Goal: Task Accomplishment & Management: Use online tool/utility

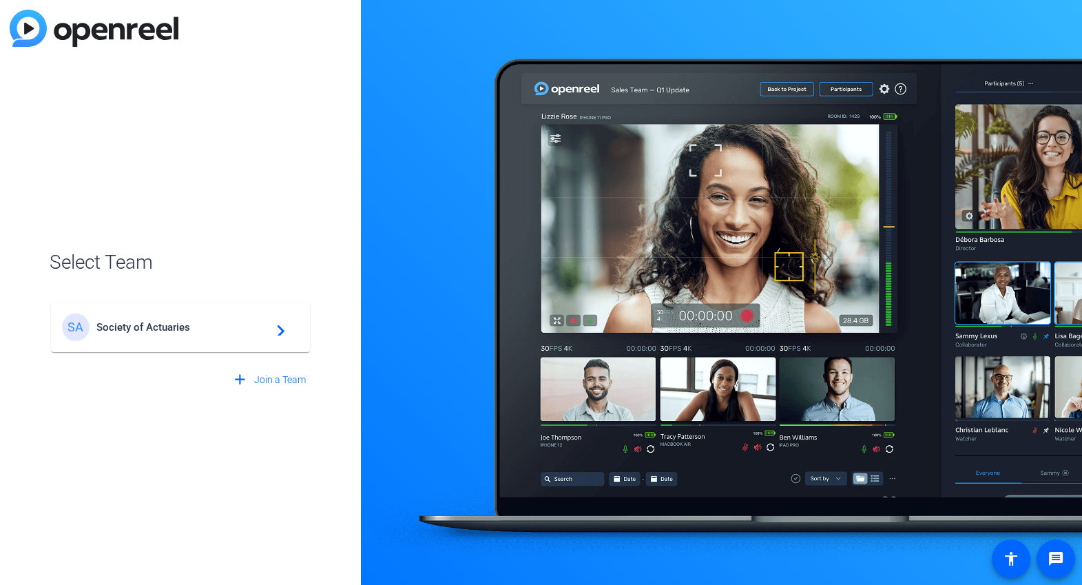
click at [235, 328] on span "Society of Actuaries" at bounding box center [182, 327] width 172 height 12
click at [271, 331] on mat-icon "navigate_next" at bounding box center [277, 327] width 17 height 17
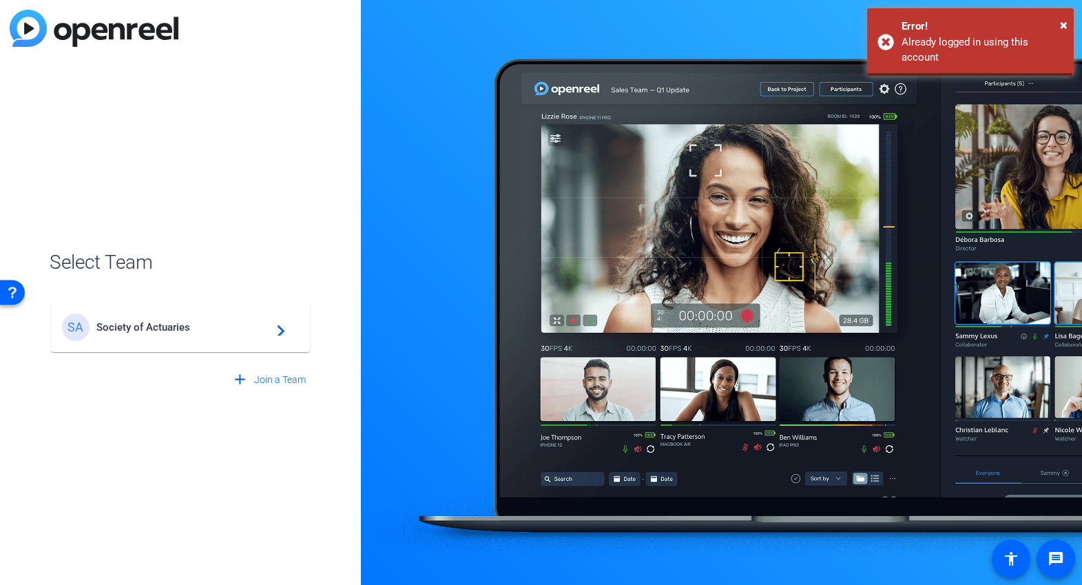
click at [286, 332] on div "SA Society of Actuaries navigate_next" at bounding box center [180, 327] width 237 height 28
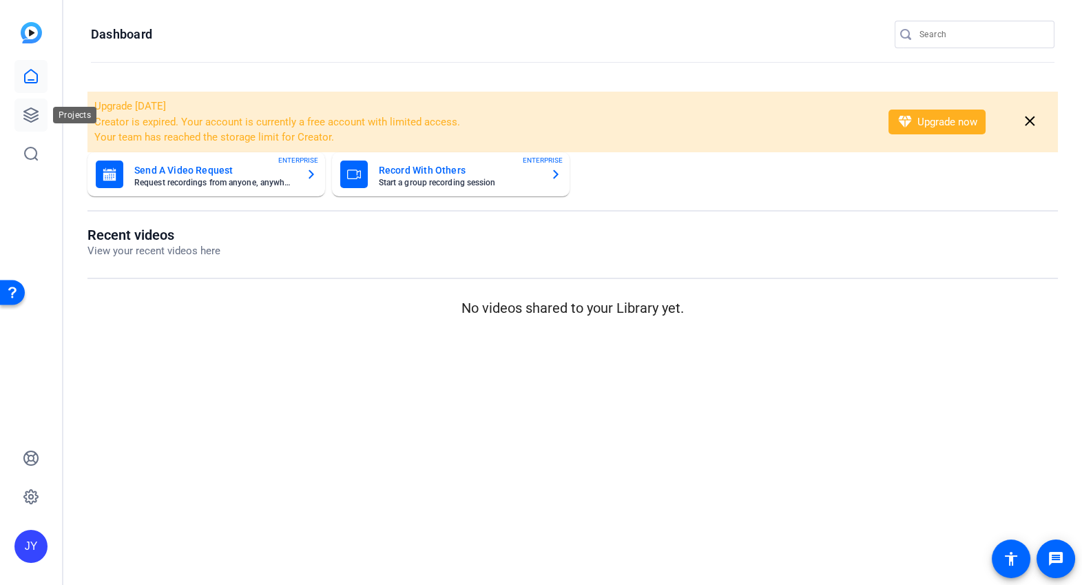
click at [32, 108] on icon at bounding box center [31, 115] width 14 height 14
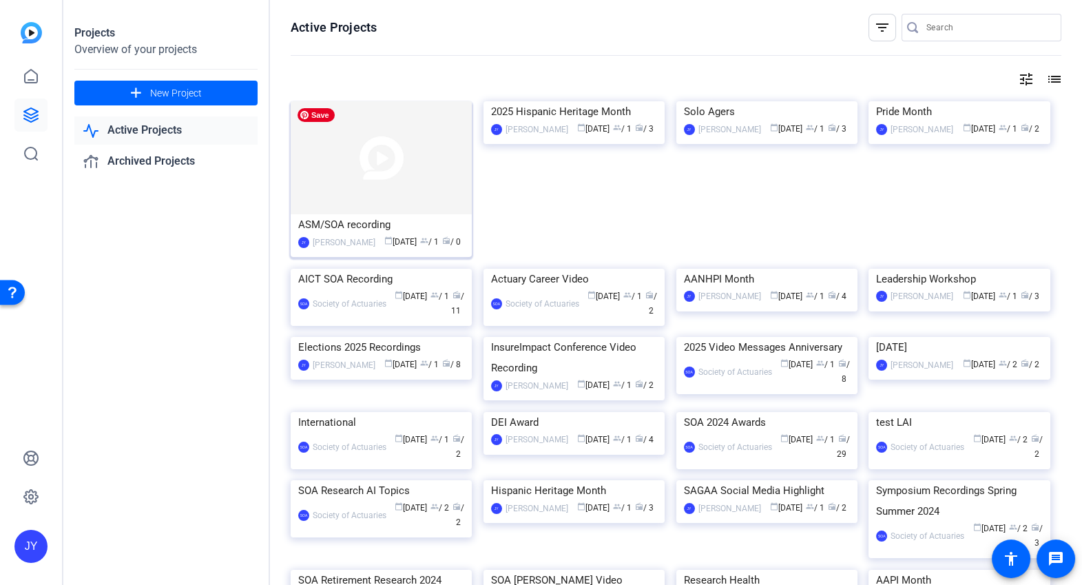
click at [379, 196] on img at bounding box center [381, 157] width 181 height 113
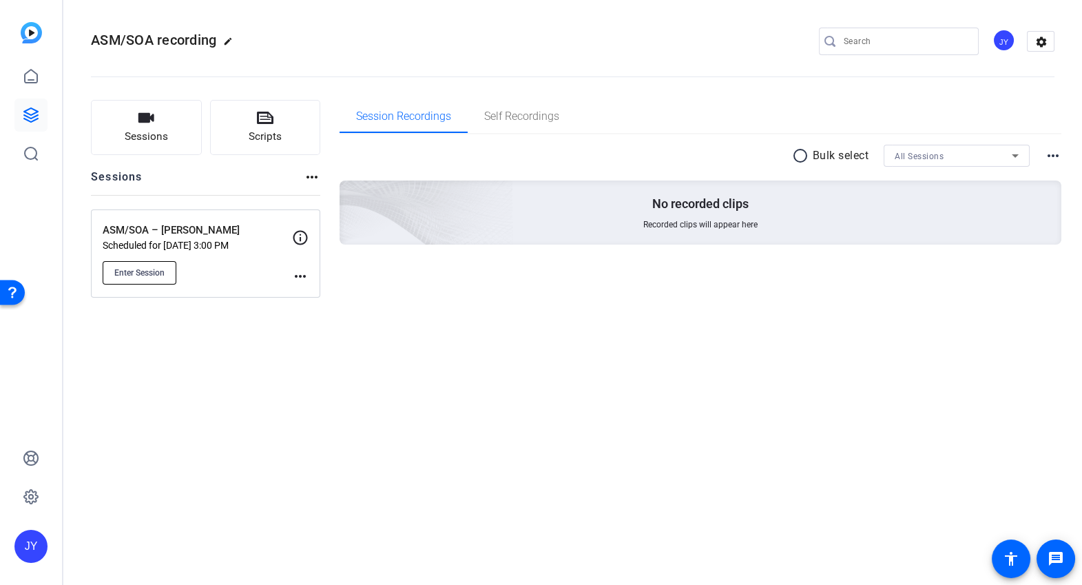
click at [159, 271] on span "Enter Session" at bounding box center [139, 272] width 50 height 11
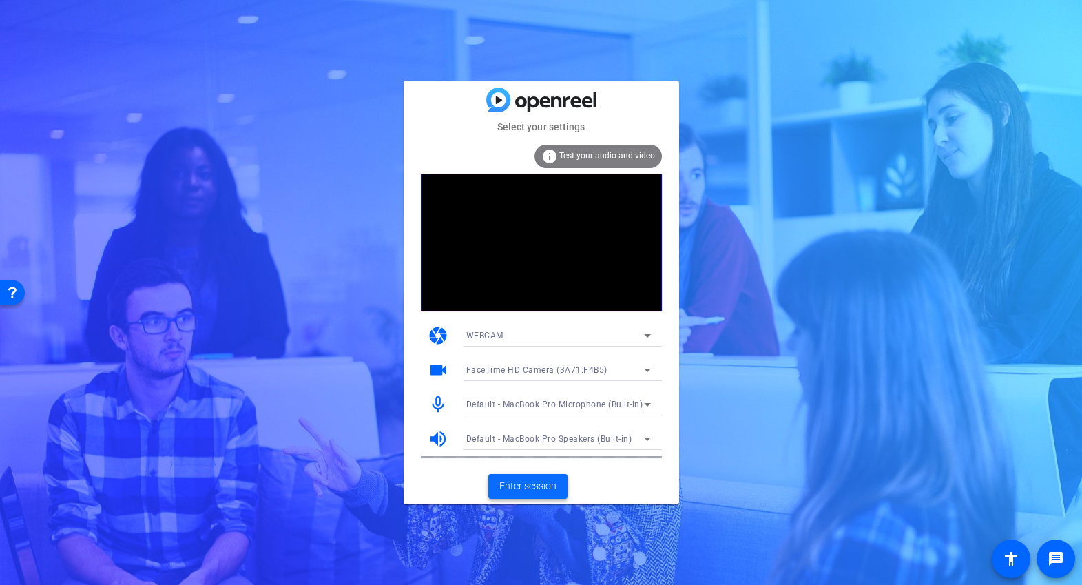
click at [510, 486] on span "Enter session" at bounding box center [527, 486] width 57 height 14
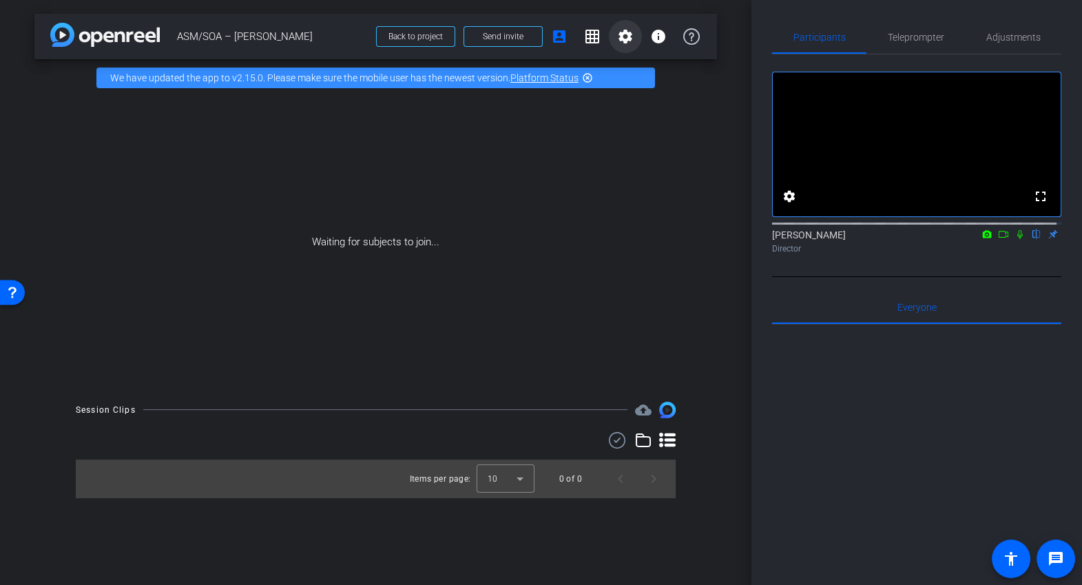
click at [625, 39] on mat-icon "settings" at bounding box center [625, 36] width 17 height 17
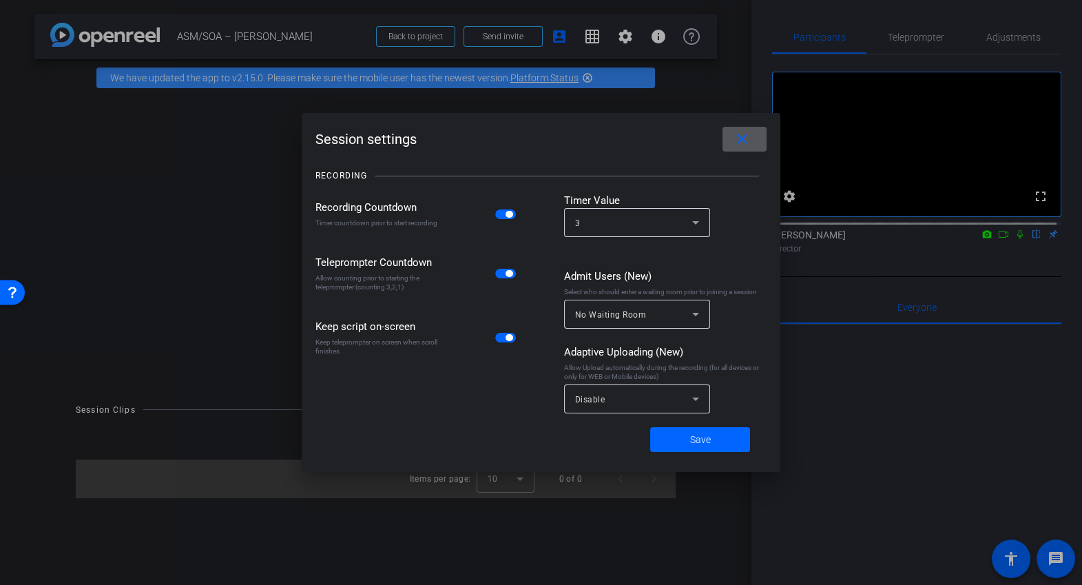
click at [680, 399] on div "Disable" at bounding box center [633, 398] width 117 height 17
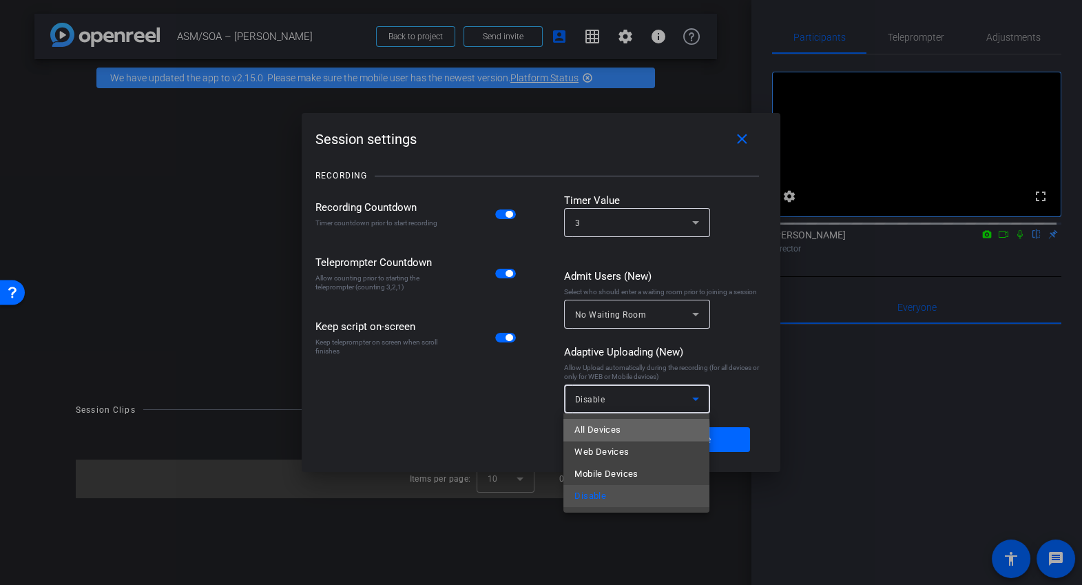
click at [618, 433] on span "All Devices" at bounding box center [597, 429] width 46 height 17
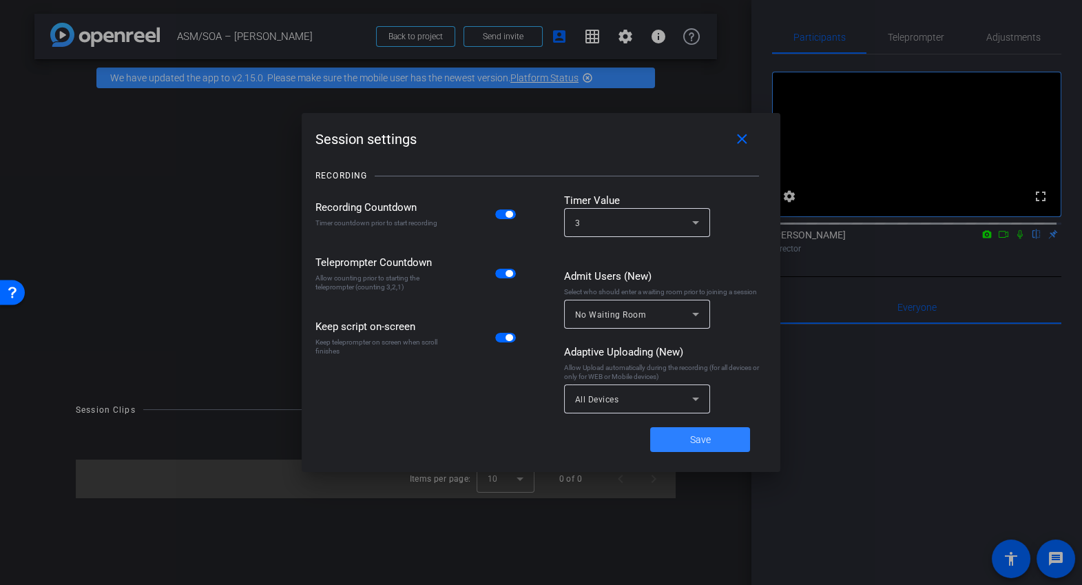
click at [688, 442] on span at bounding box center [700, 439] width 100 height 33
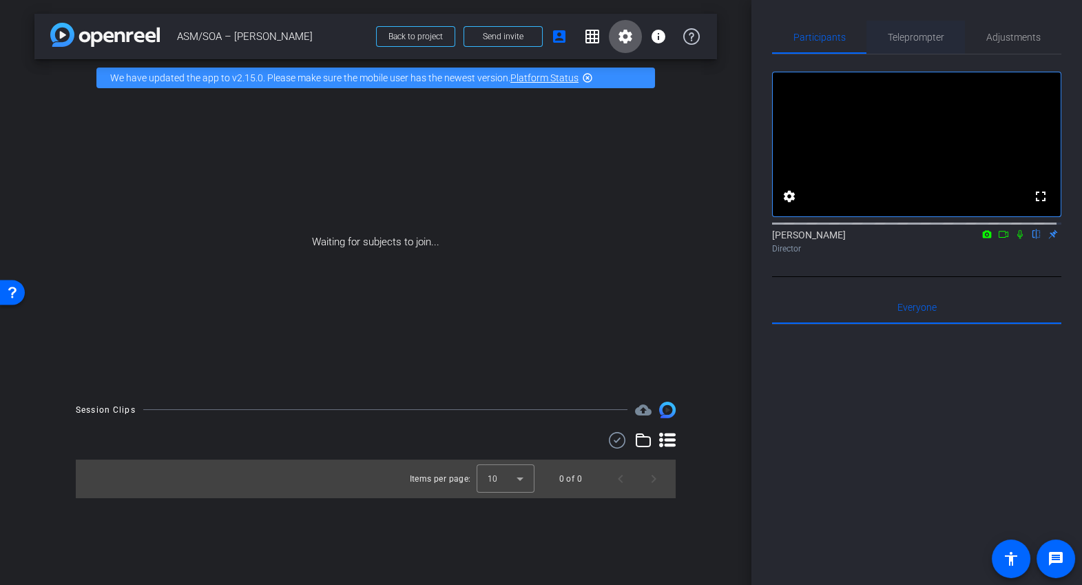
click at [911, 39] on span "Teleprompter" at bounding box center [916, 37] width 56 height 10
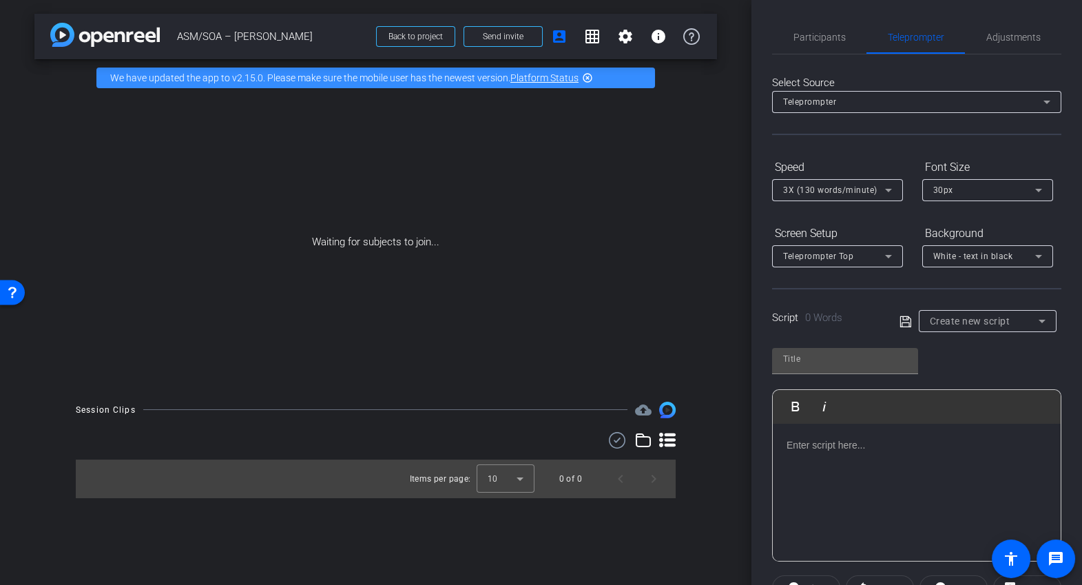
click at [862, 462] on div at bounding box center [917, 493] width 288 height 138
click at [853, 441] on p at bounding box center [916, 444] width 260 height 15
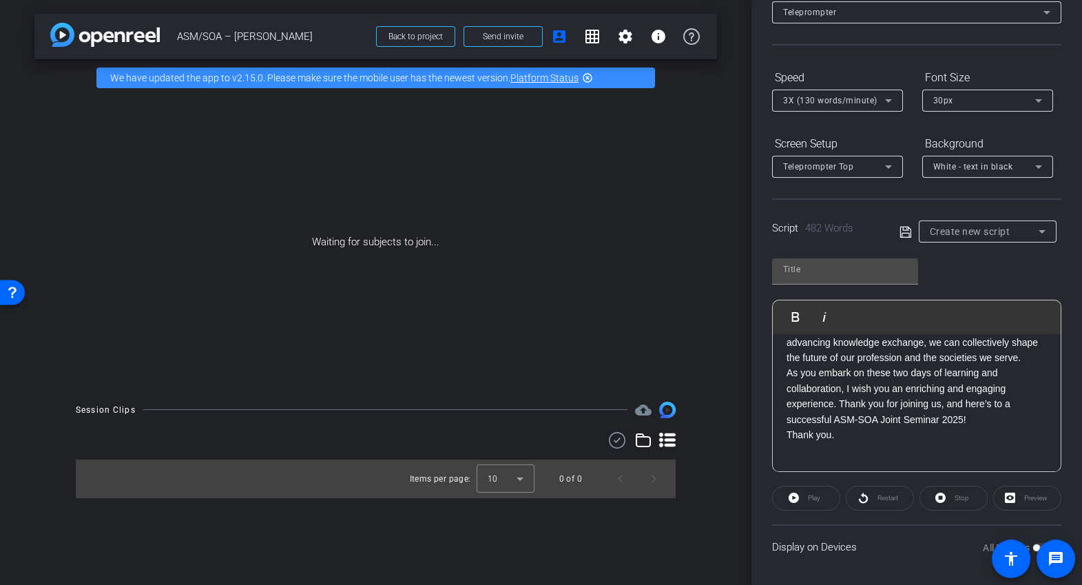
scroll to position [93, 0]
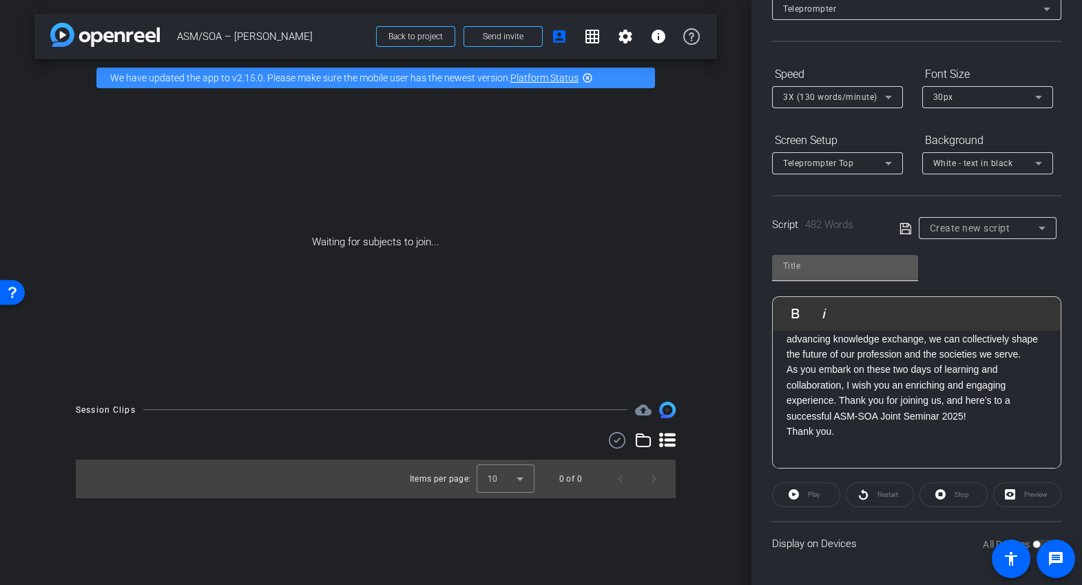
click at [868, 268] on input "text" at bounding box center [845, 266] width 124 height 17
type input "ASM/SOA Amanda Script"
click at [983, 274] on div "ASM/SOA Amanda Script Play Play from this location Play Selected Play and displ…" at bounding box center [916, 356] width 289 height 224
click at [1039, 233] on icon at bounding box center [1042, 228] width 17 height 17
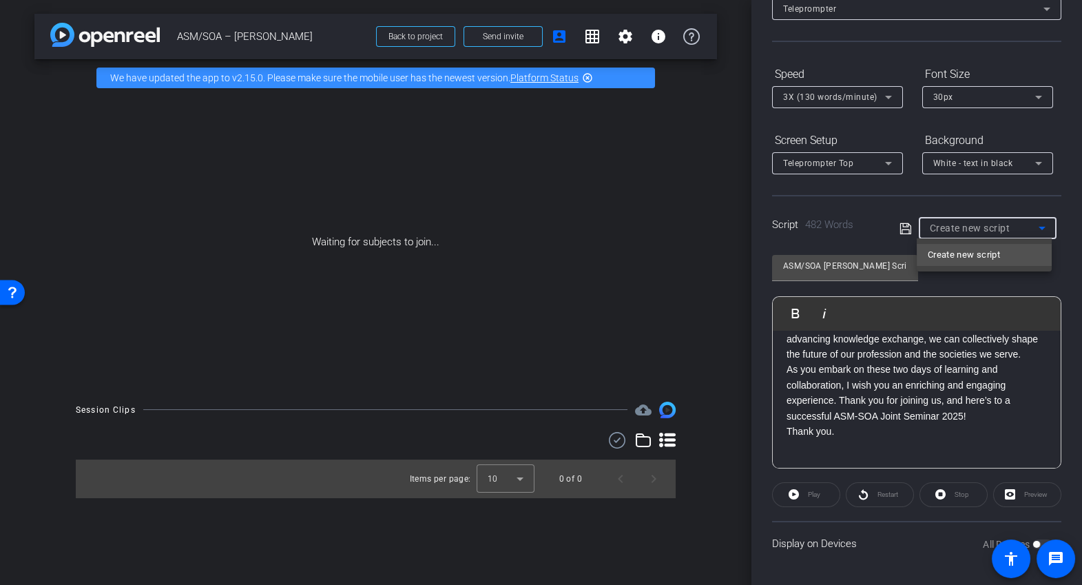
click at [901, 229] on div at bounding box center [541, 292] width 1082 height 585
click at [901, 229] on icon at bounding box center [905, 228] width 12 height 17
click at [1012, 492] on span at bounding box center [1027, 494] width 67 height 33
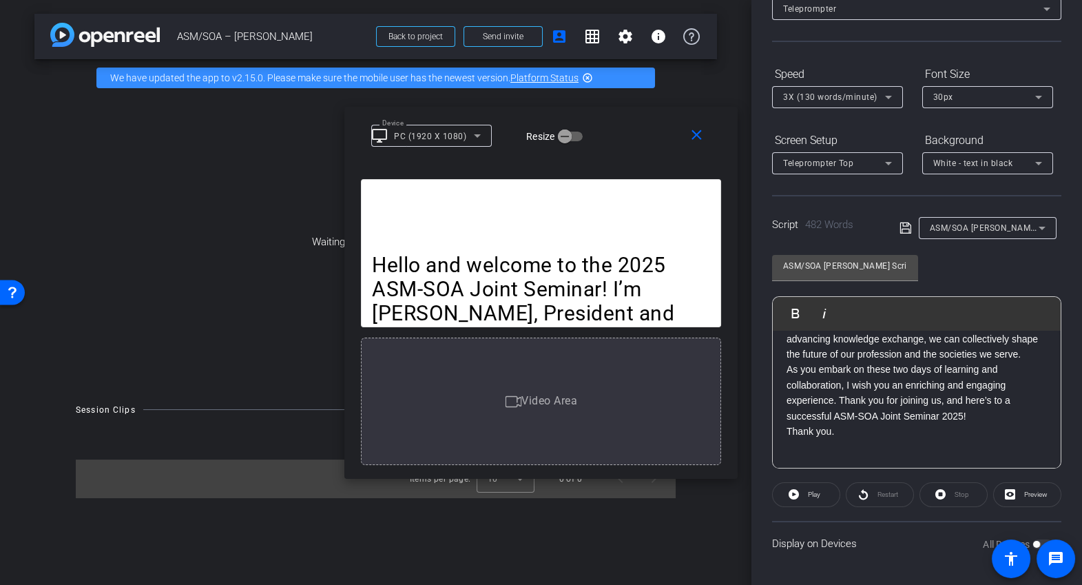
click at [550, 282] on p "Hello and welcome to the 2025 ASM-SOA Joint Seminar! I’m Amanda Hug, President …" at bounding box center [541, 386] width 338 height 266
click at [791, 494] on icon at bounding box center [794, 494] width 10 height 10
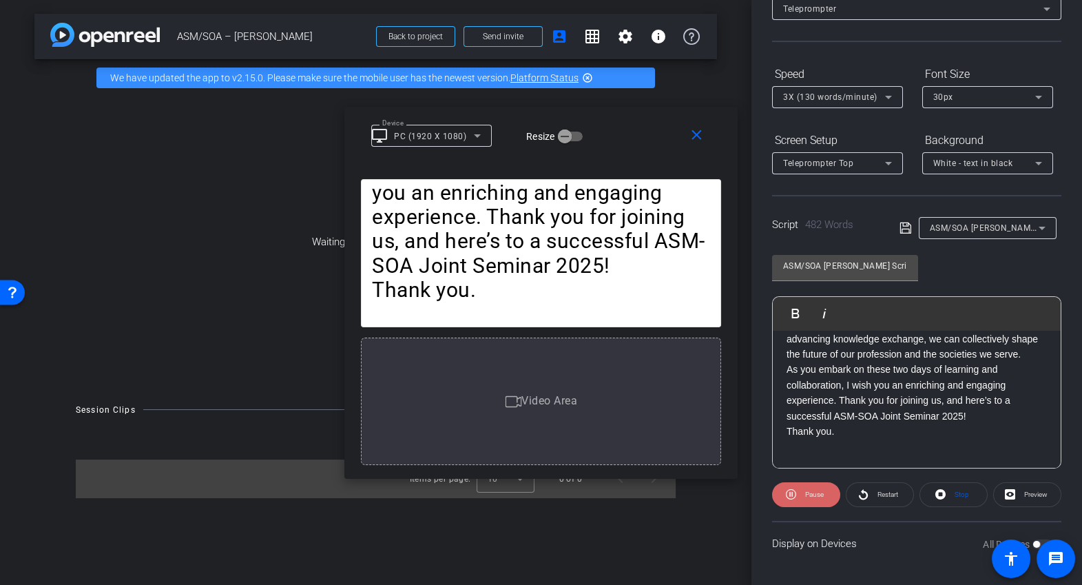
click at [809, 490] on span "Pause" at bounding box center [814, 494] width 19 height 8
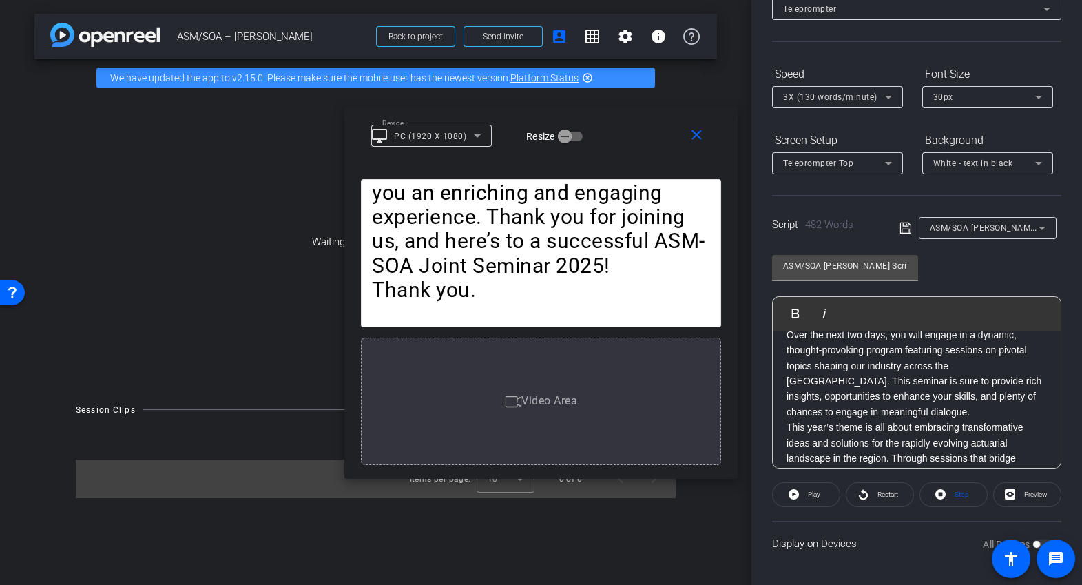
scroll to position [110, 0]
click at [877, 411] on p "Over the next two days, you will engage in a dynamic, thought-provoking program…" at bounding box center [916, 372] width 260 height 92
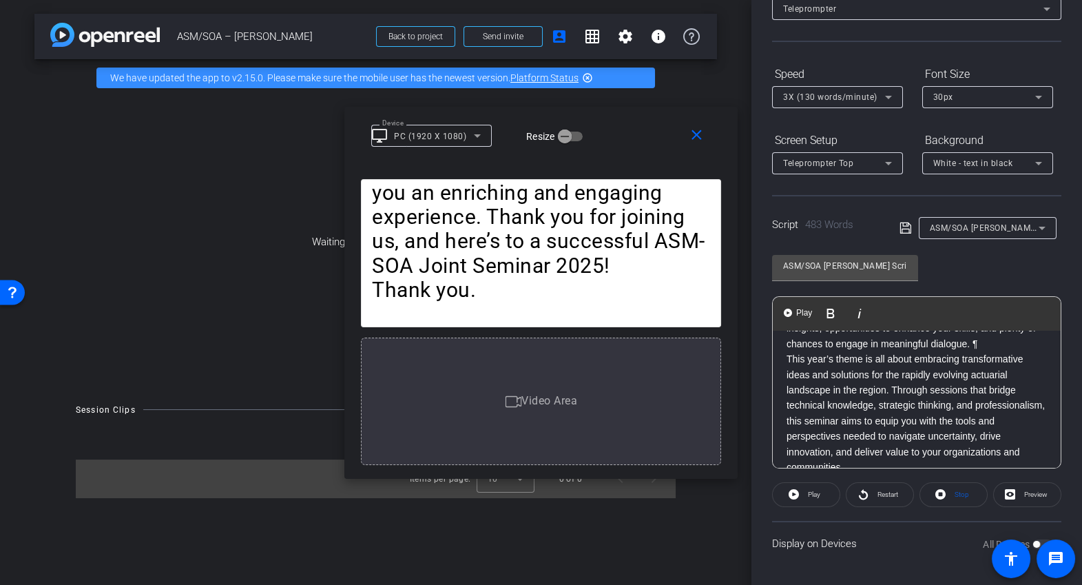
scroll to position [191, 0]
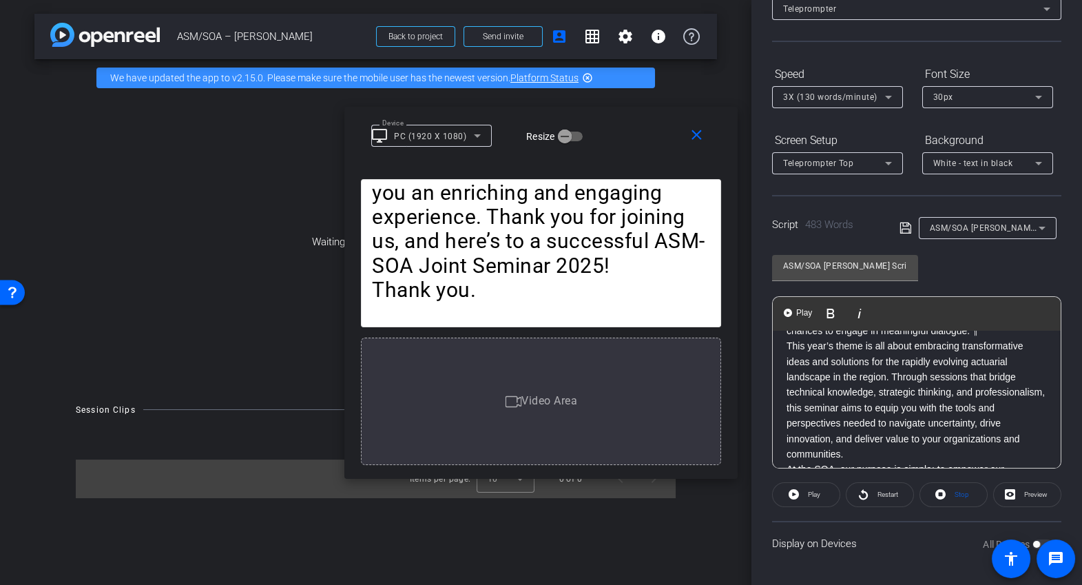
click at [879, 450] on p "This year’s theme is all about embracing transformative ideas and solutions for…" at bounding box center [916, 399] width 260 height 123
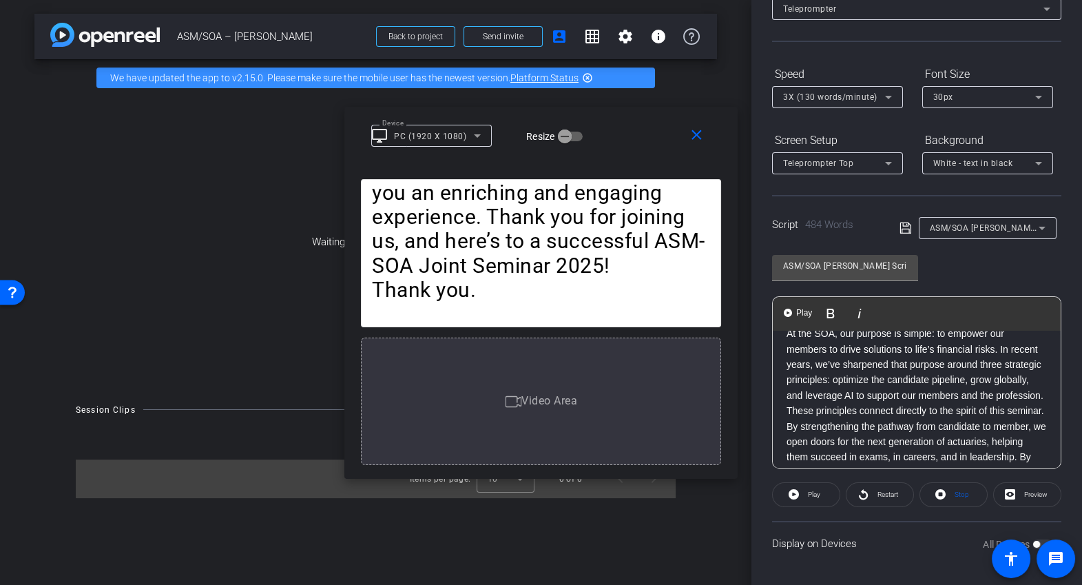
scroll to position [328, 0]
click at [877, 401] on p "At the SOA, our purpose is simple: to empower our members to drive solutions to…" at bounding box center [916, 362] width 260 height 77
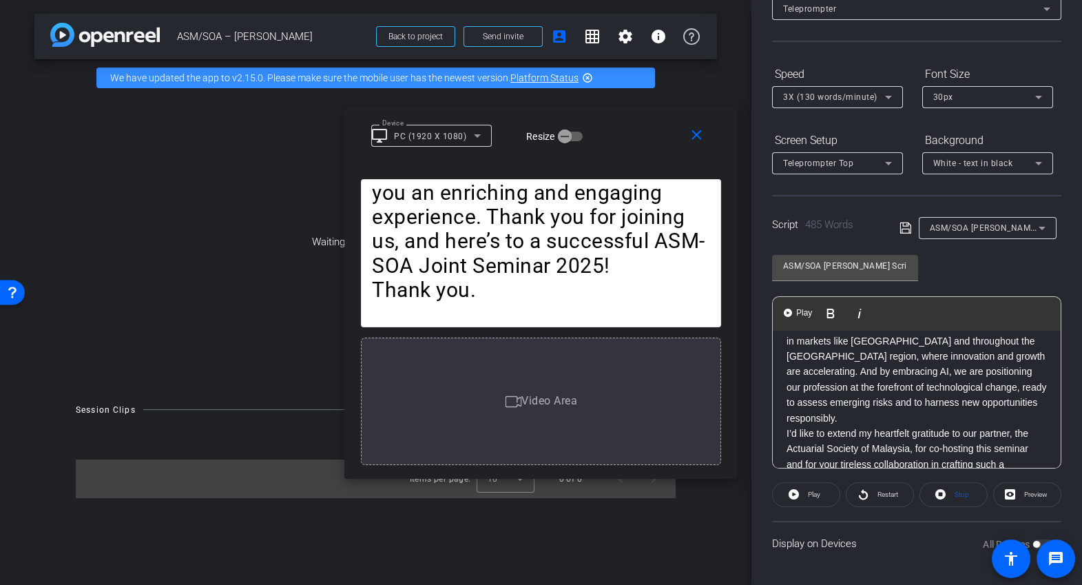
scroll to position [493, 0]
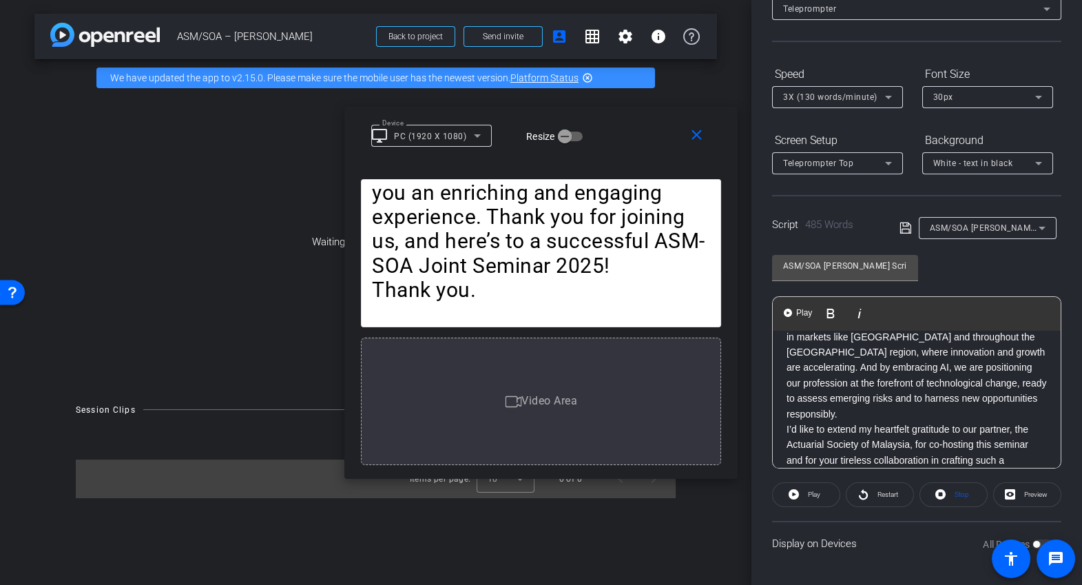
click at [927, 409] on p "These principles connect directly to the spirit of this seminar. By strengtheni…" at bounding box center [916, 336] width 260 height 169
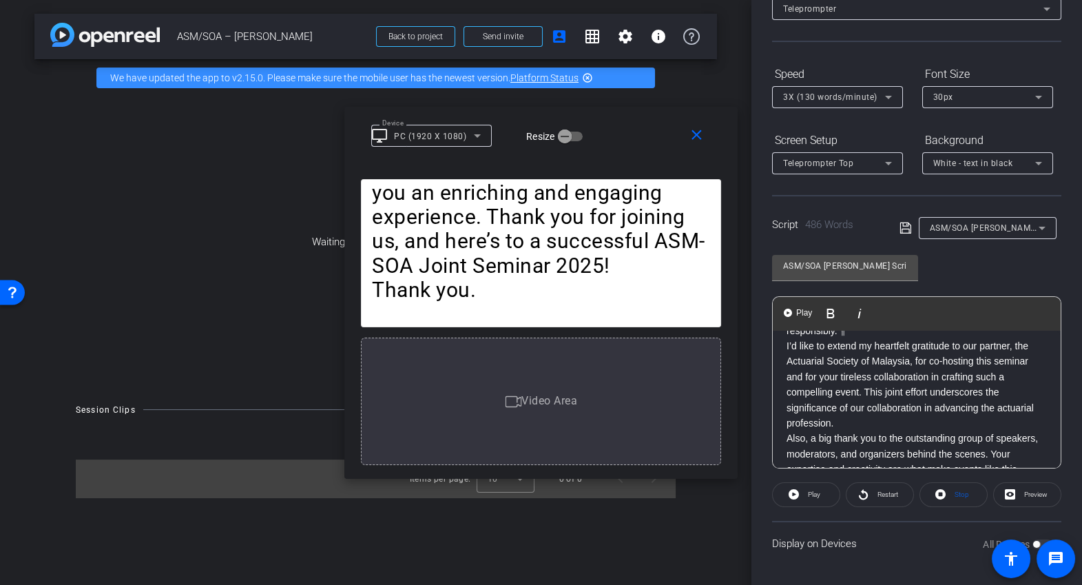
scroll to position [596, 0]
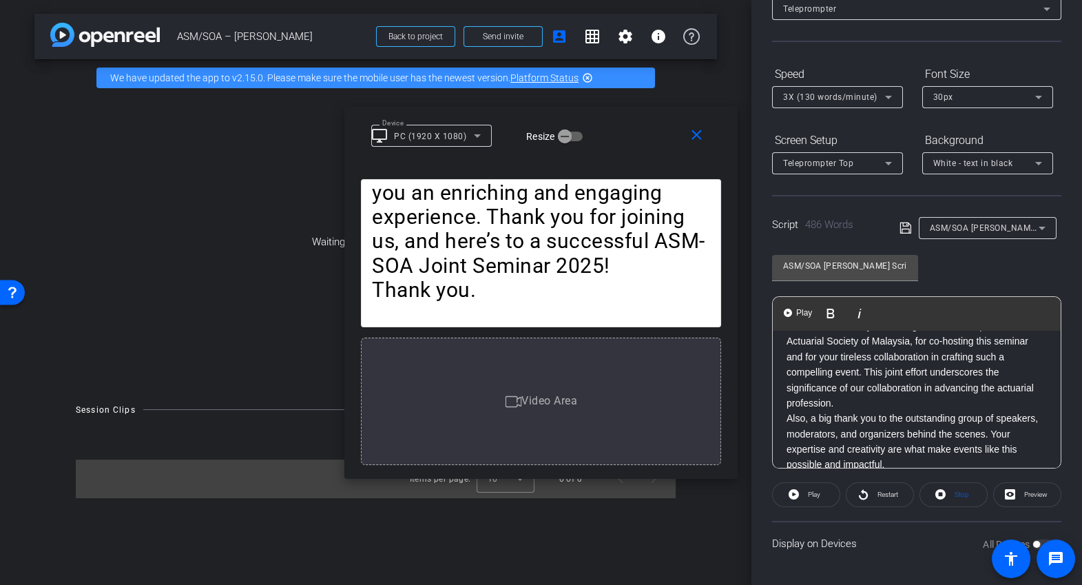
click at [918, 401] on p "I’d like to extend my heartfelt gratitude to our partner, the Actuarial Society…" at bounding box center [916, 364] width 260 height 92
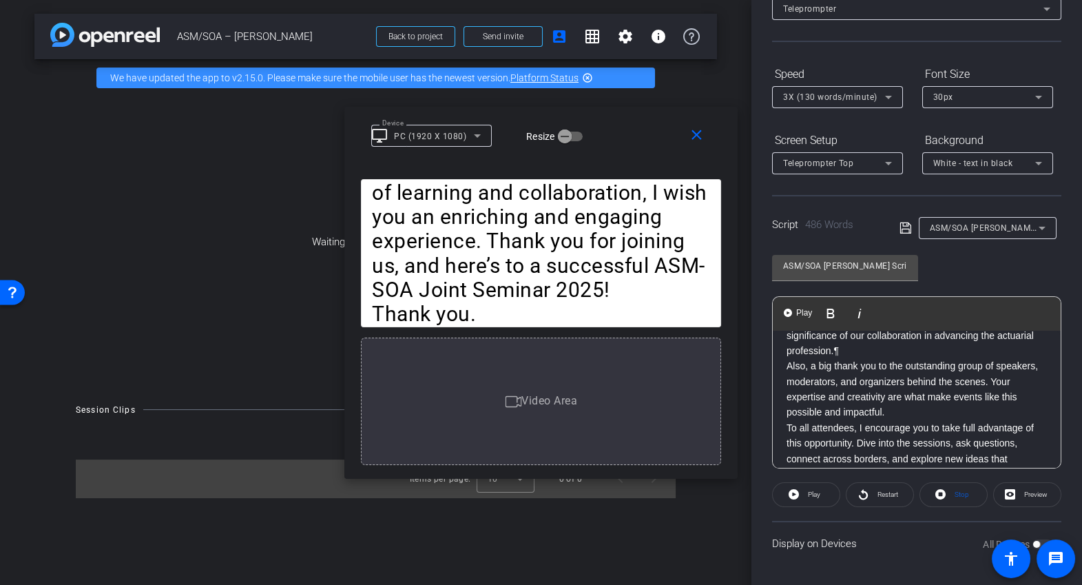
scroll to position [667, 0]
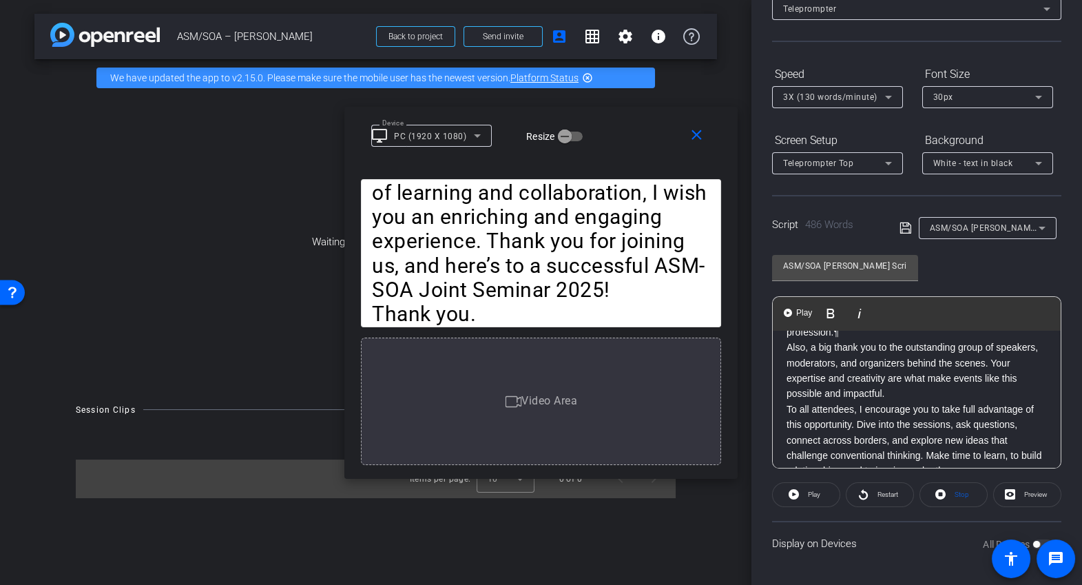
click at [927, 392] on p "Also, a big thank you to the outstanding group of speakers, moderators, and org…" at bounding box center [916, 371] width 260 height 62
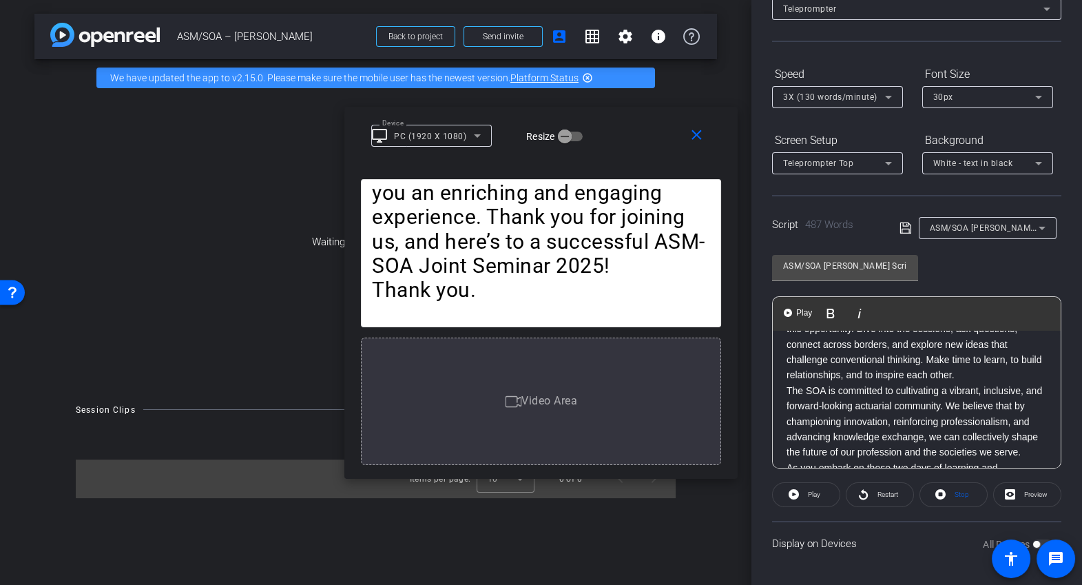
scroll to position [762, 0]
click at [990, 377] on p "To all attendees, I encourage you to take full advantage of this opportunity. D…" at bounding box center [916, 344] width 260 height 77
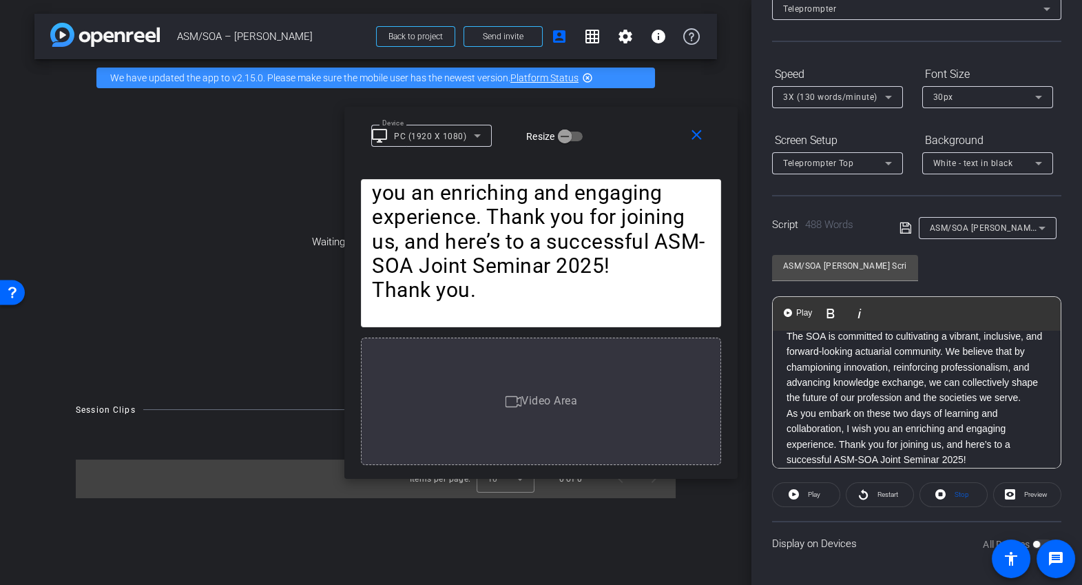
scroll to position [820, 0]
click at [947, 404] on p "The SOA is committed to cultivating a vibrant, inclusive, and forward-looking a…" at bounding box center [916, 364] width 260 height 77
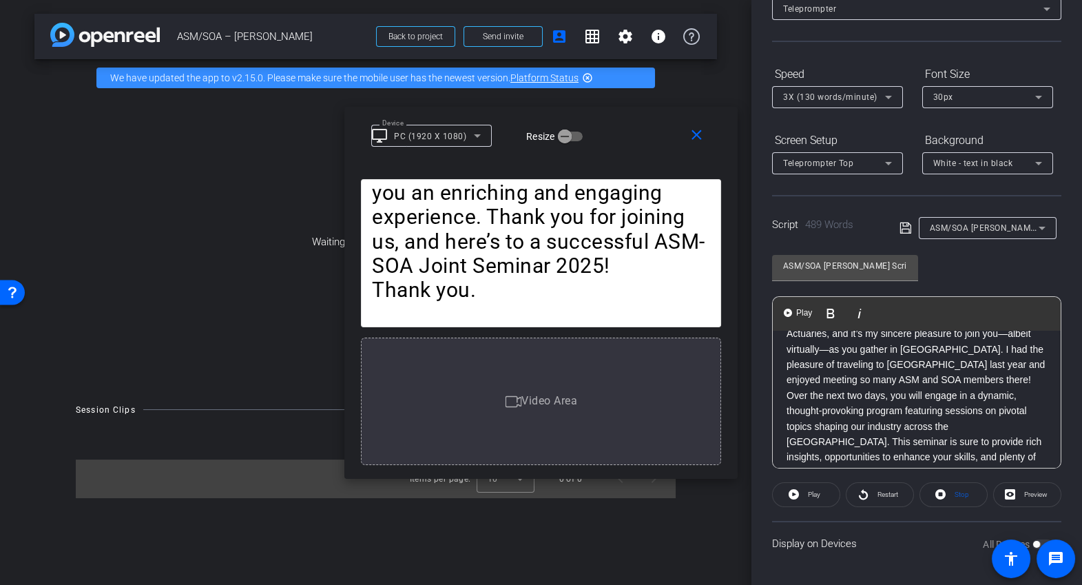
scroll to position [56, 0]
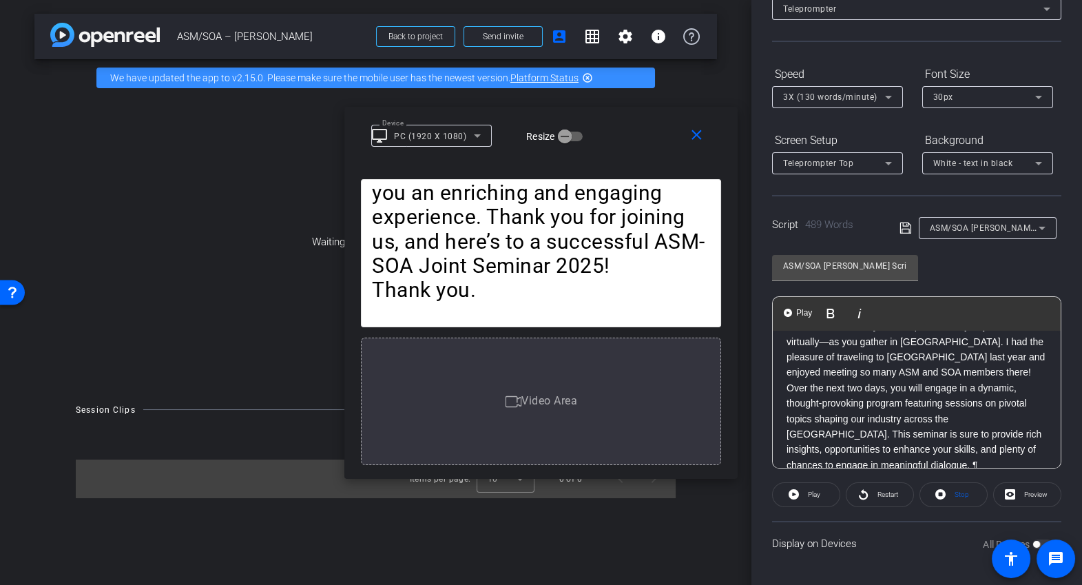
click at [1037, 373] on p "Hello and welcome to the 2025 ASM-SOA Joint Seminar! I’m Amanda Hug, President …" at bounding box center [916, 334] width 260 height 92
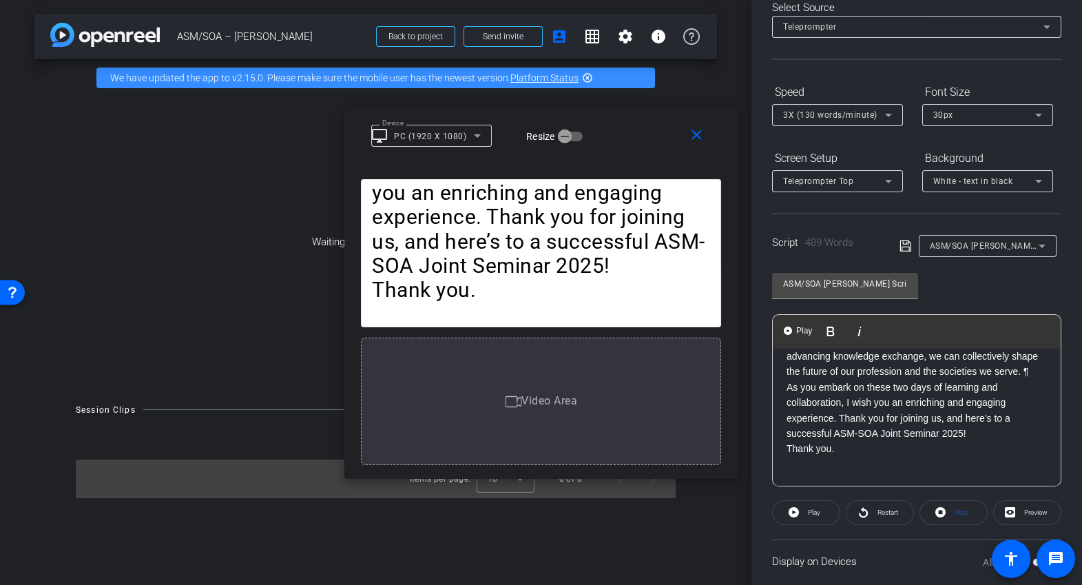
scroll to position [93, 0]
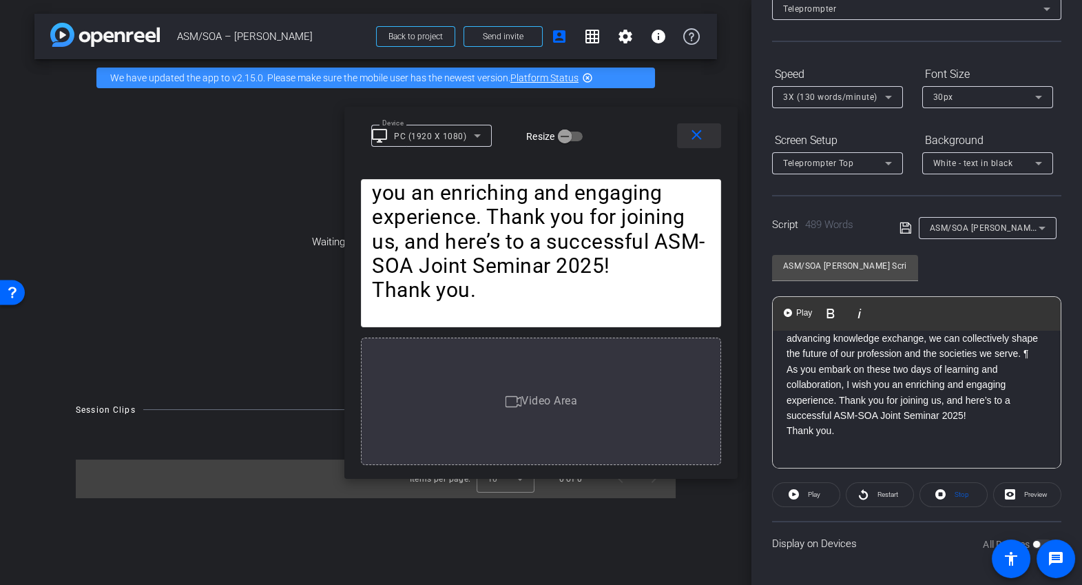
click at [693, 138] on mat-icon "close" at bounding box center [696, 135] width 17 height 17
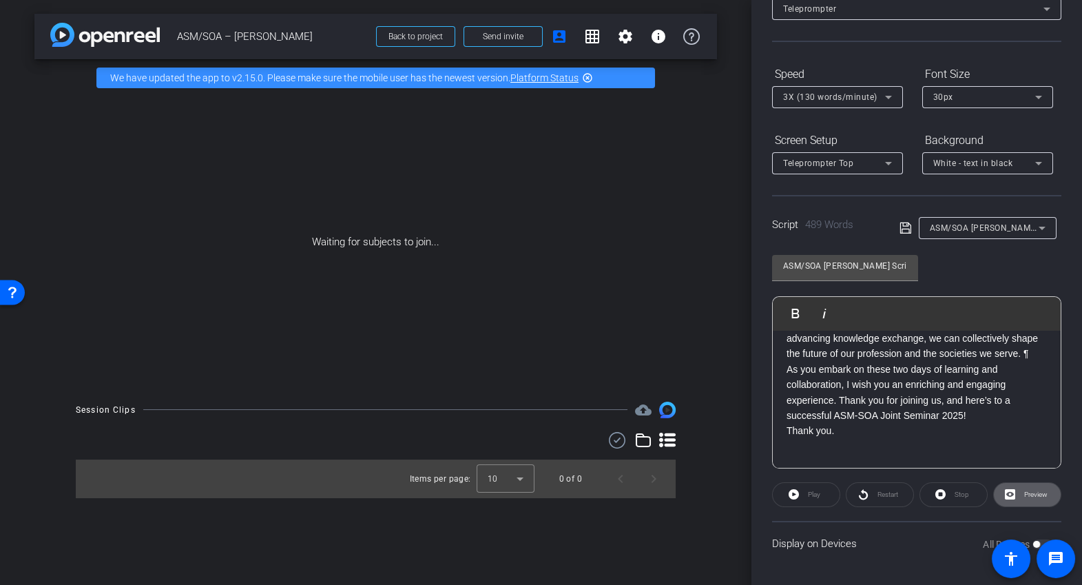
click at [904, 224] on icon at bounding box center [905, 228] width 12 height 17
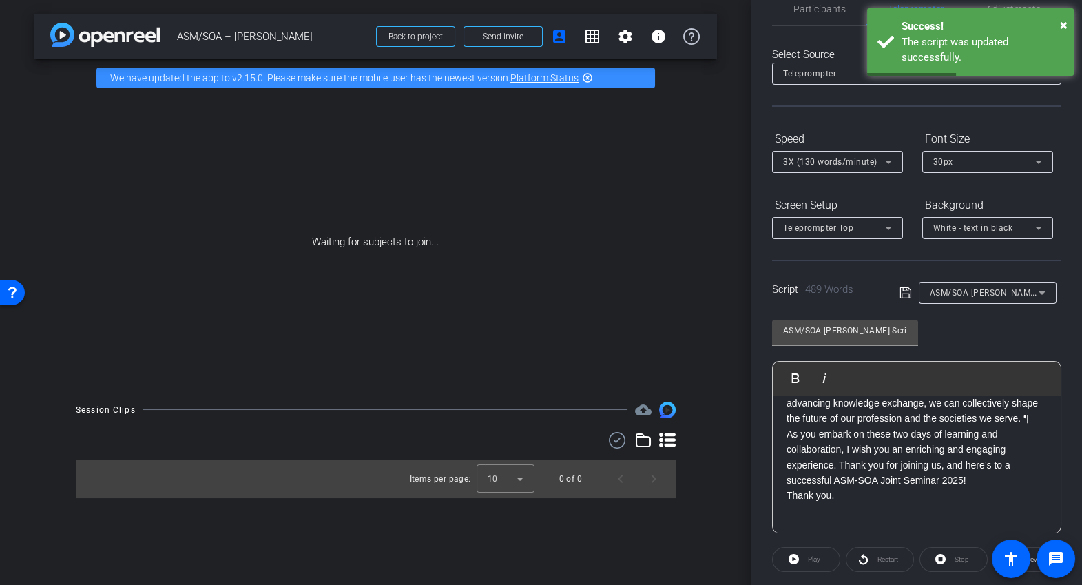
scroll to position [0, 0]
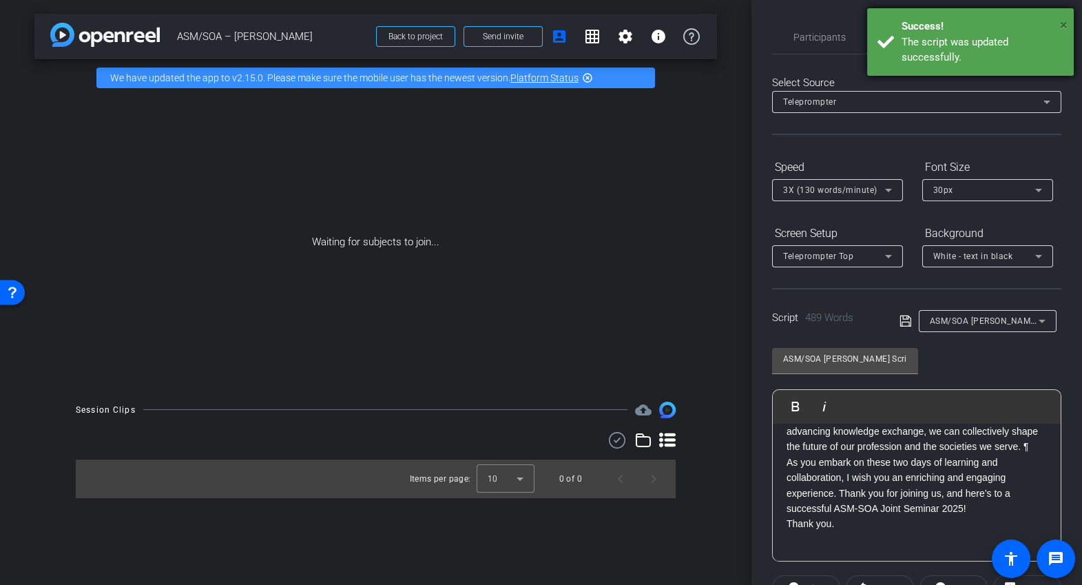
click at [1064, 22] on span "×" at bounding box center [1064, 25] width 8 height 17
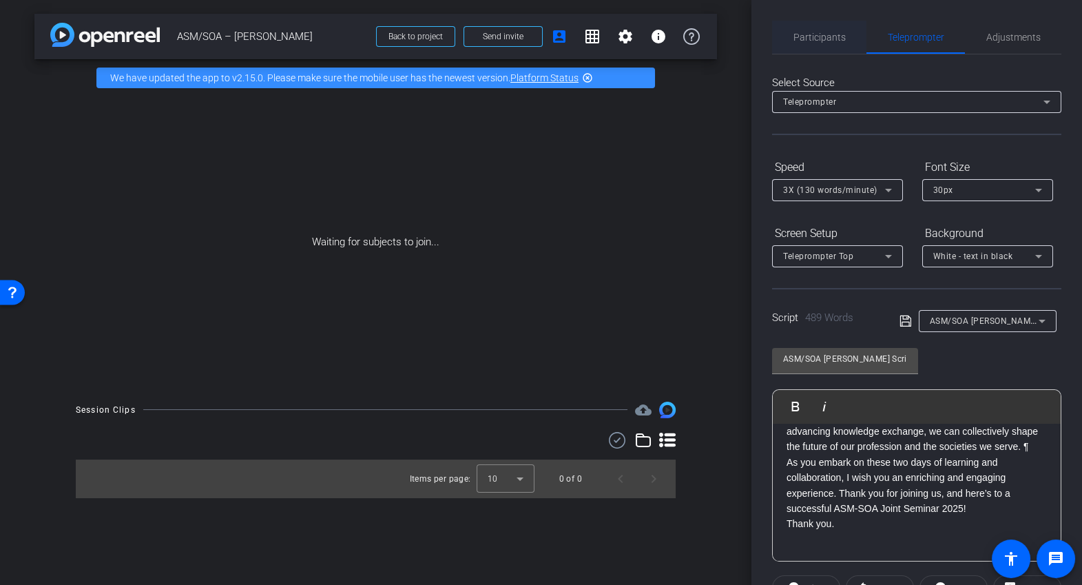
click at [811, 36] on span "Participants" at bounding box center [819, 37] width 52 height 10
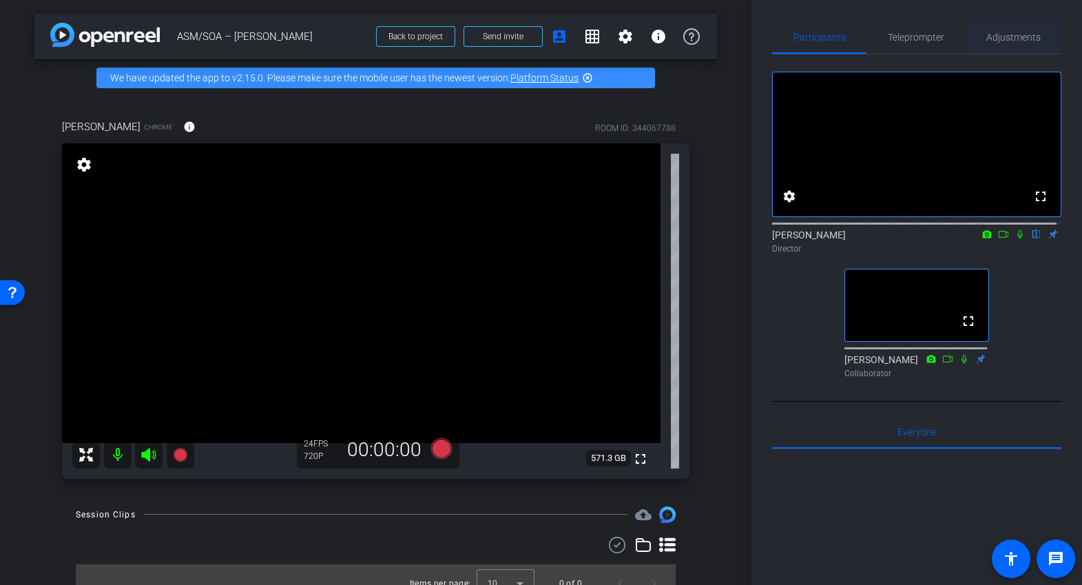
click at [999, 36] on span "Adjustments" at bounding box center [1013, 37] width 54 height 10
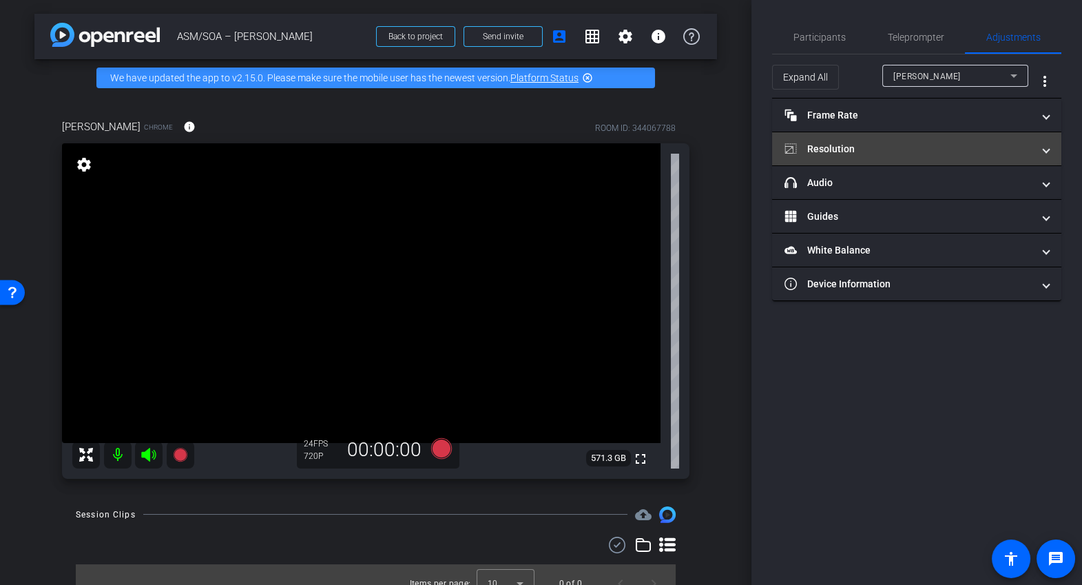
click at [1053, 147] on mat-expansion-panel-header "Resolution" at bounding box center [916, 148] width 289 height 33
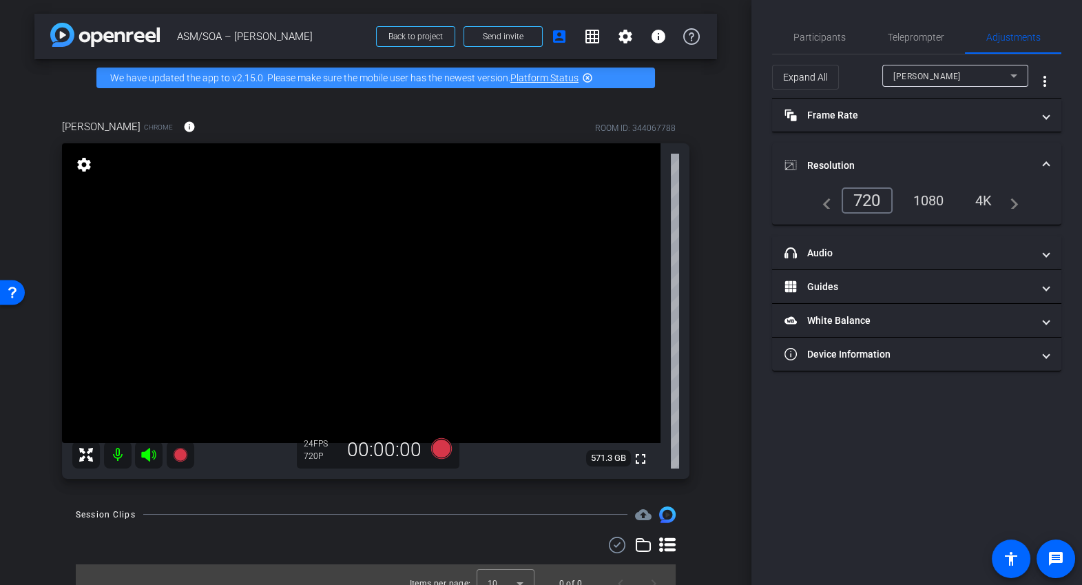
click at [933, 200] on div "1080" at bounding box center [929, 200] width 52 height 23
click at [824, 38] on span "Participants" at bounding box center [819, 37] width 52 height 10
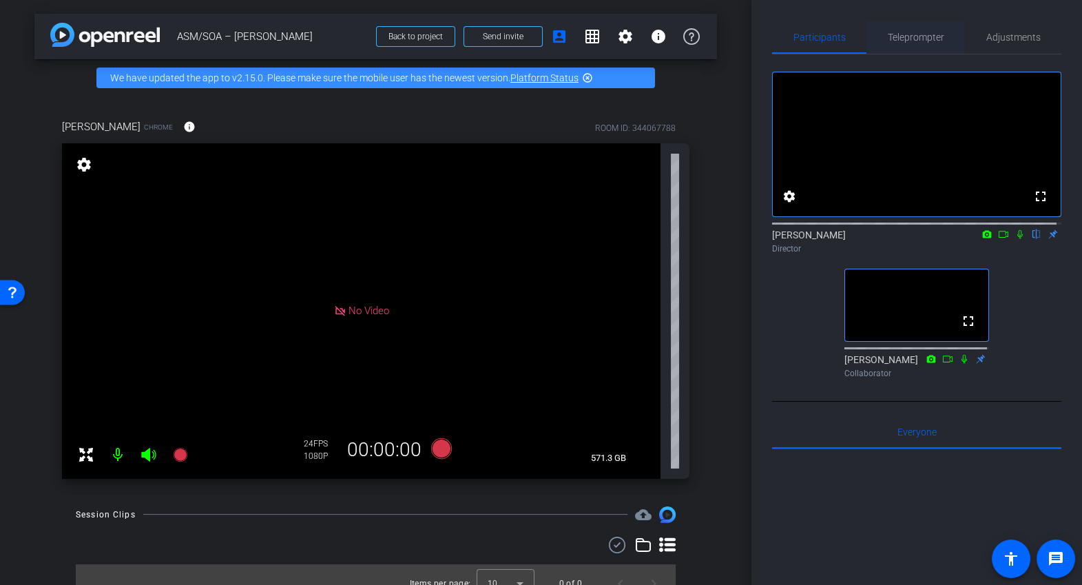
click at [924, 40] on span "Teleprompter" at bounding box center [916, 37] width 56 height 10
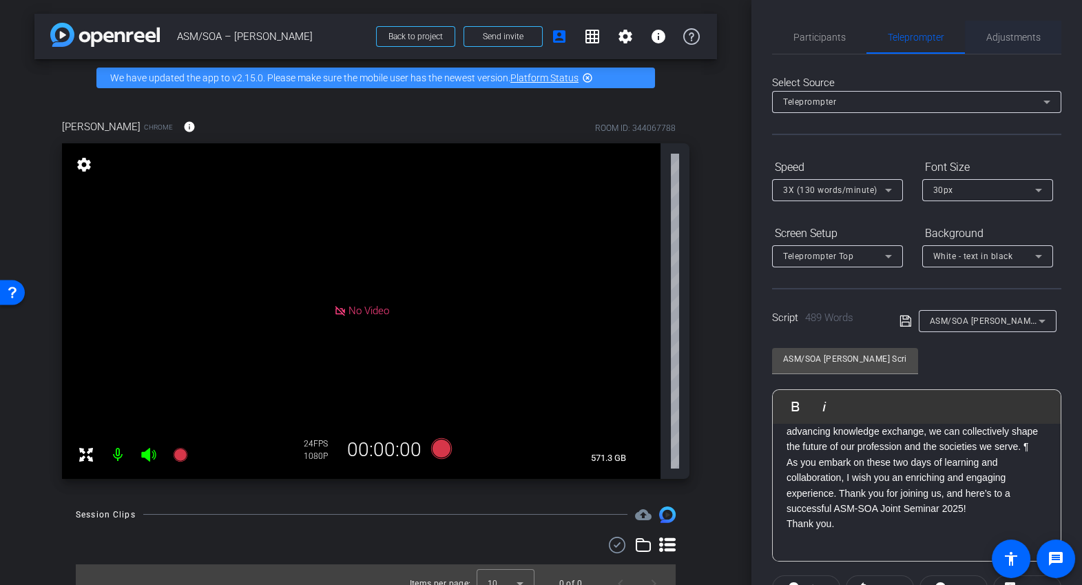
click at [1004, 36] on span "Adjustments" at bounding box center [1013, 37] width 54 height 10
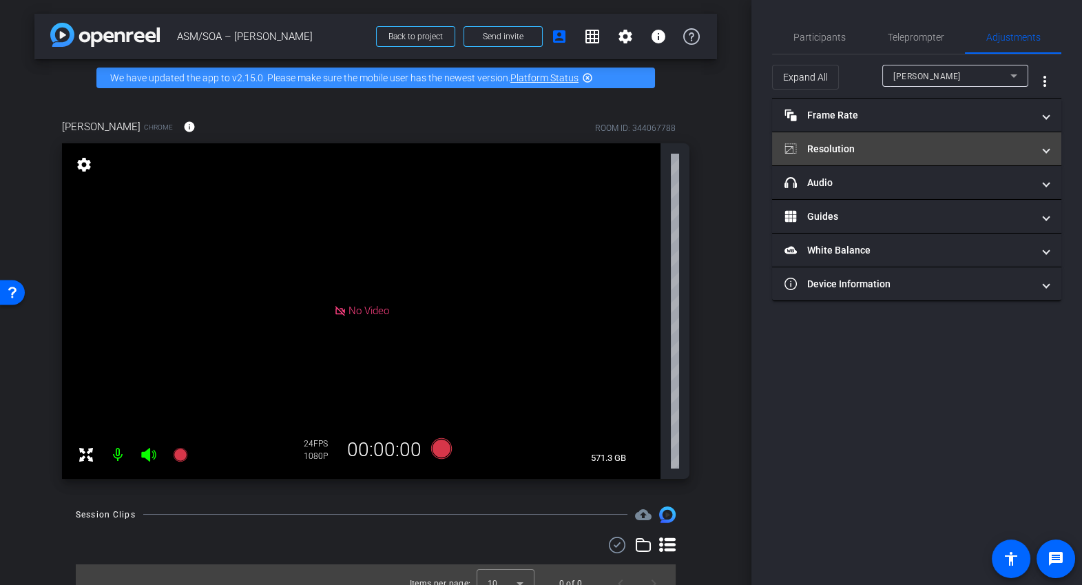
click at [918, 158] on mat-expansion-panel-header "Resolution" at bounding box center [916, 148] width 289 height 33
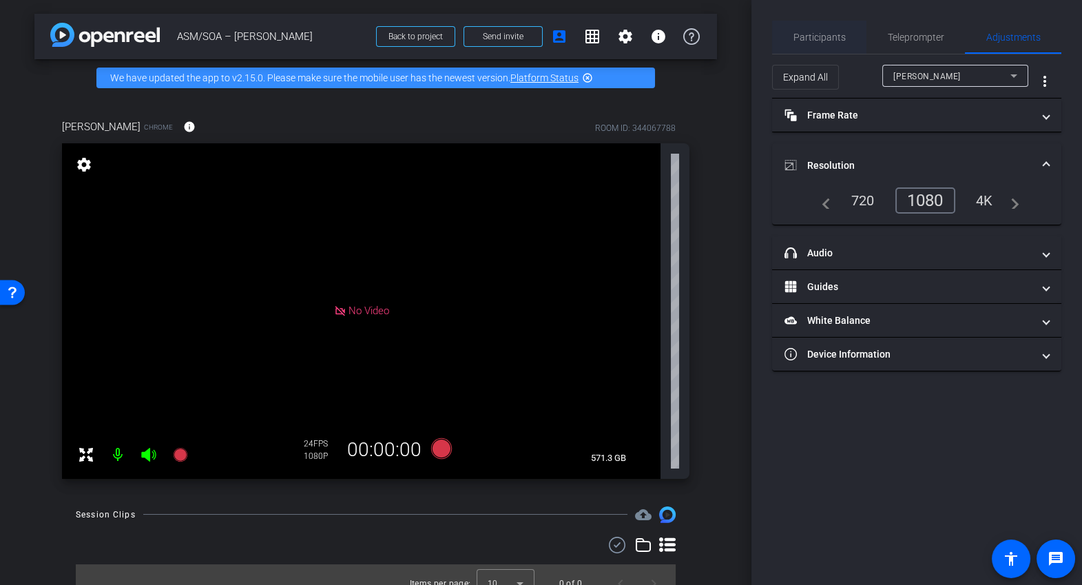
click at [813, 39] on span "Participants" at bounding box center [819, 37] width 52 height 10
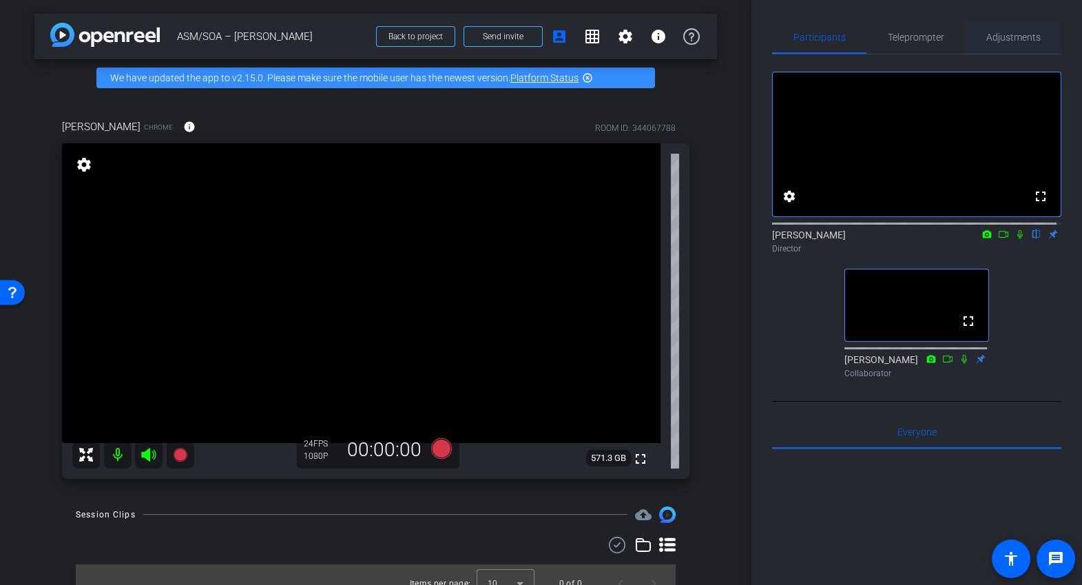
click at [1005, 34] on span "Adjustments" at bounding box center [1013, 37] width 54 height 10
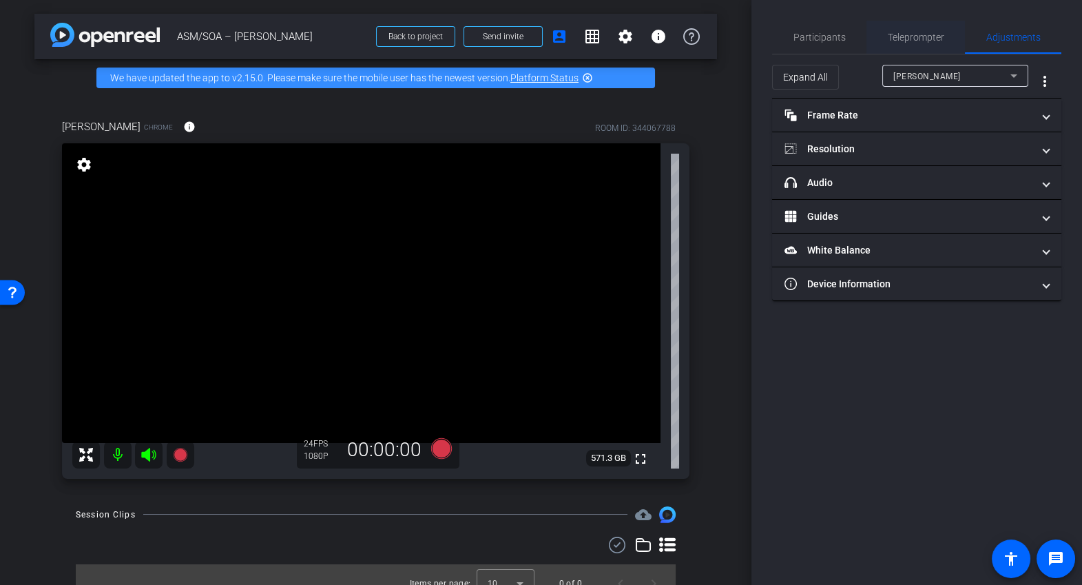
click at [921, 34] on span "Teleprompter" at bounding box center [916, 37] width 56 height 10
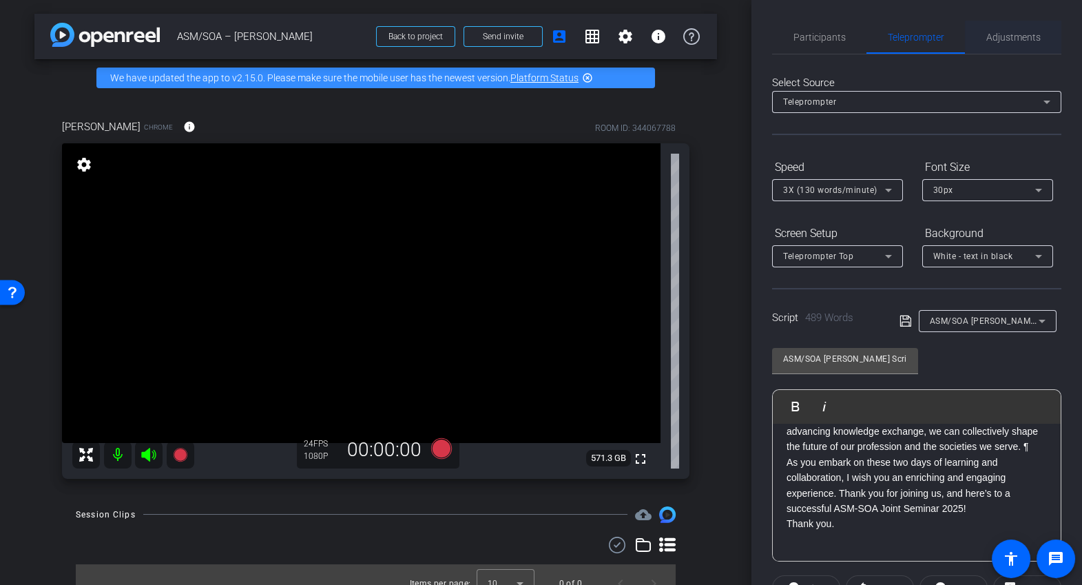
click at [988, 33] on span "Adjustments" at bounding box center [1013, 37] width 54 height 10
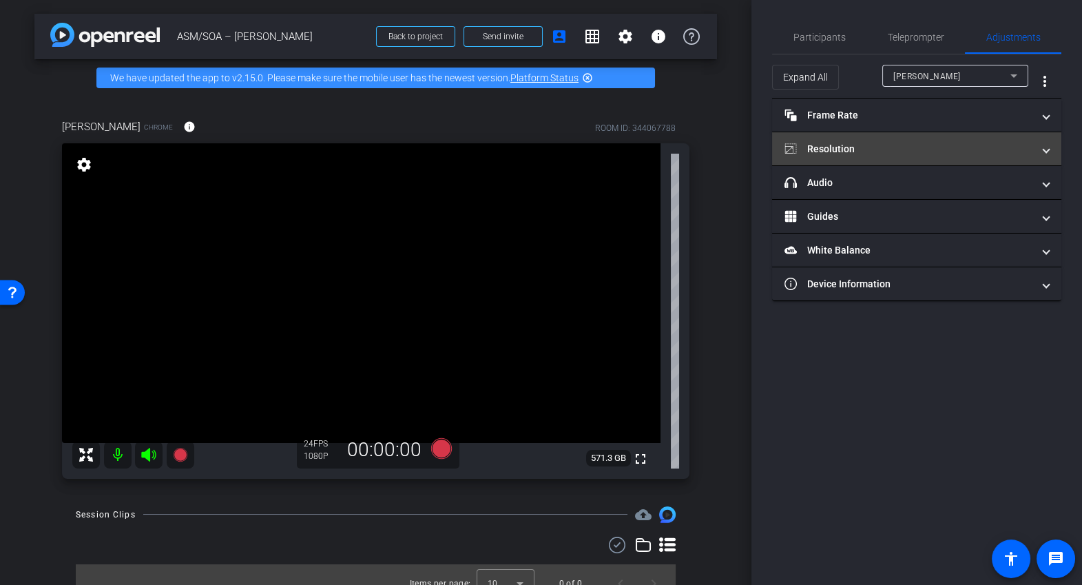
click at [1042, 145] on span "Resolution" at bounding box center [913, 149] width 259 height 14
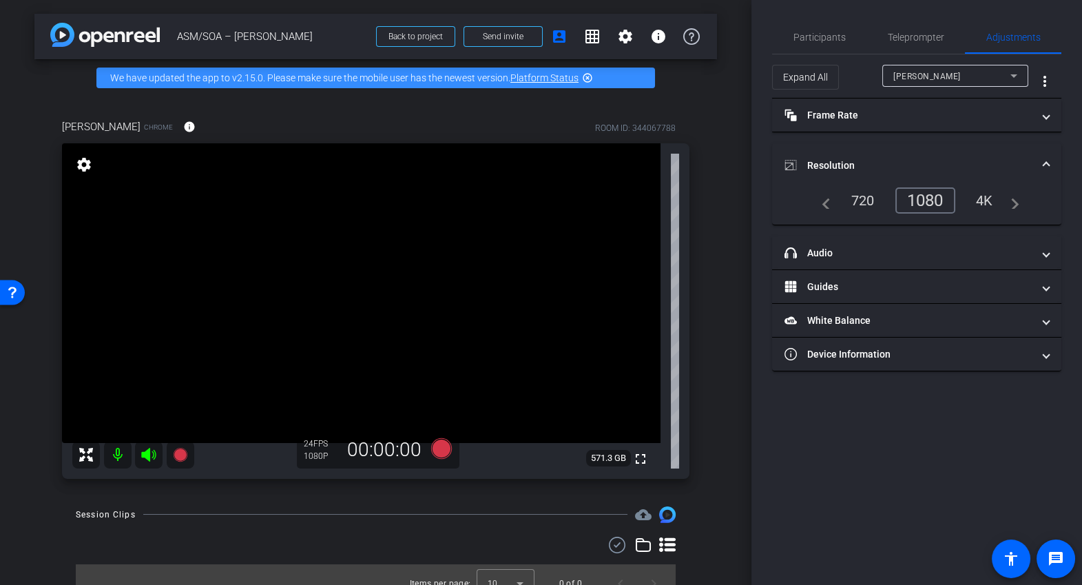
click at [981, 200] on div "4K" at bounding box center [985, 200] width 38 height 23
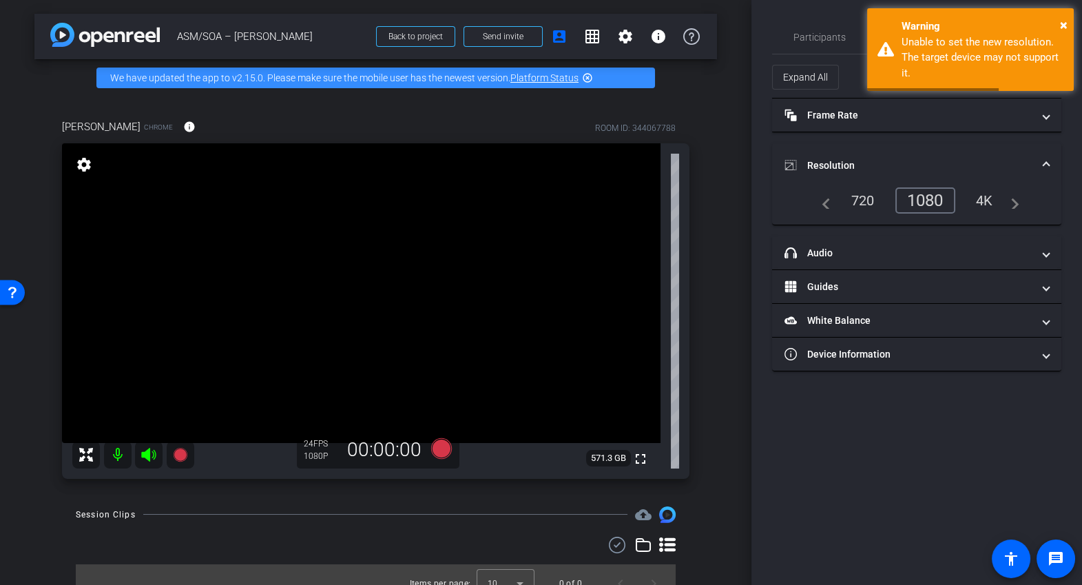
click at [1047, 156] on mat-expansion-panel-header "Resolution" at bounding box center [916, 165] width 289 height 44
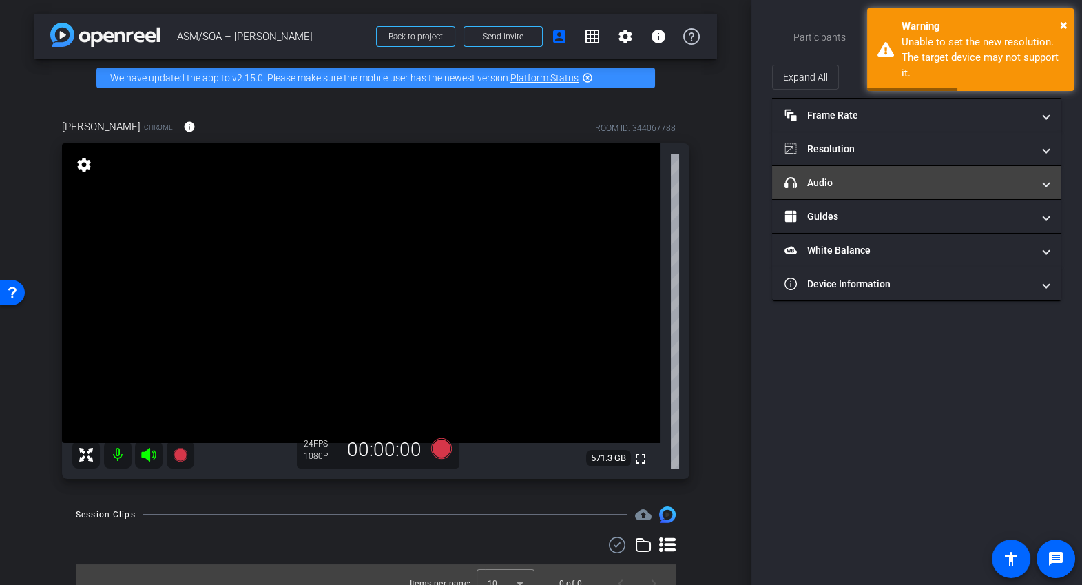
click at [1047, 179] on span at bounding box center [1046, 183] width 6 height 14
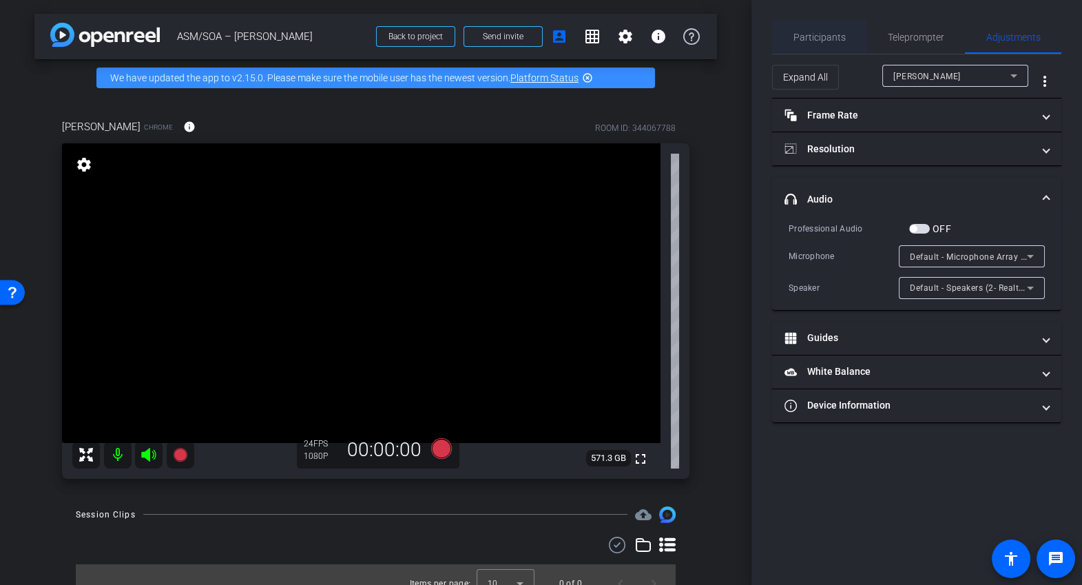
click at [813, 36] on span "Participants" at bounding box center [819, 37] width 52 height 10
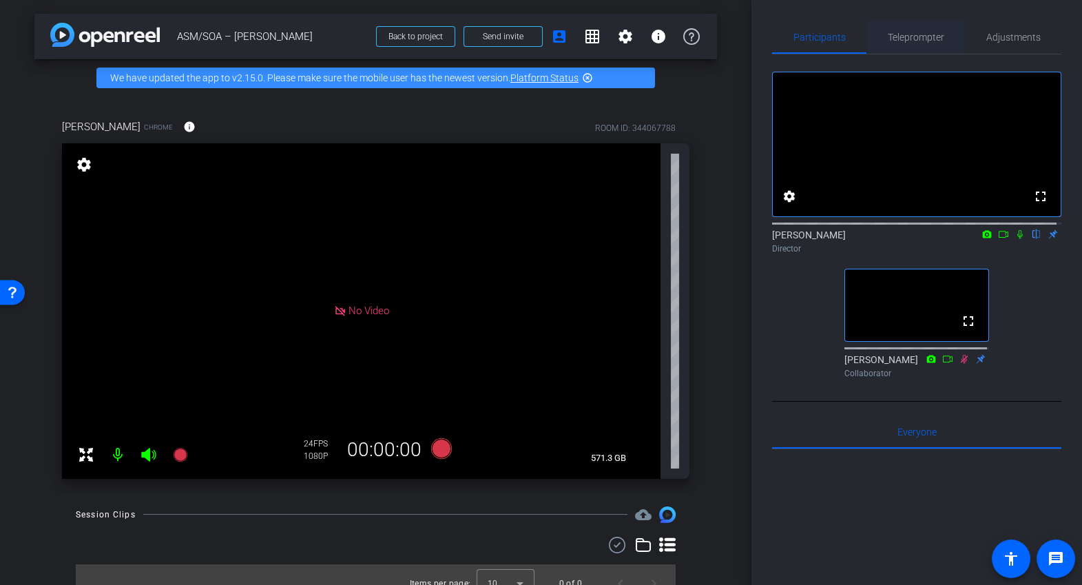
click at [910, 36] on span "Teleprompter" at bounding box center [916, 37] width 56 height 10
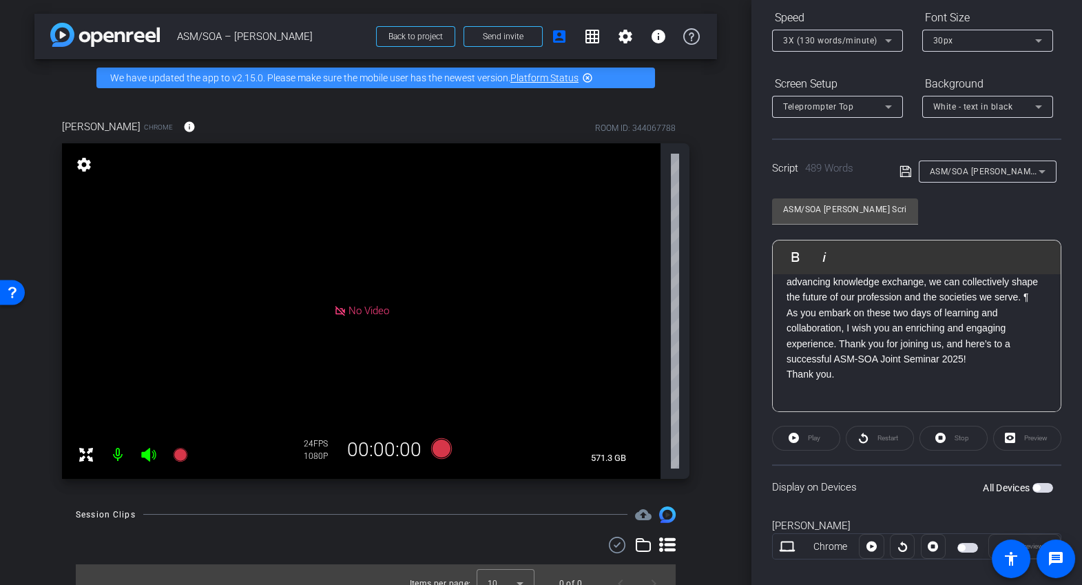
scroll to position [167, 0]
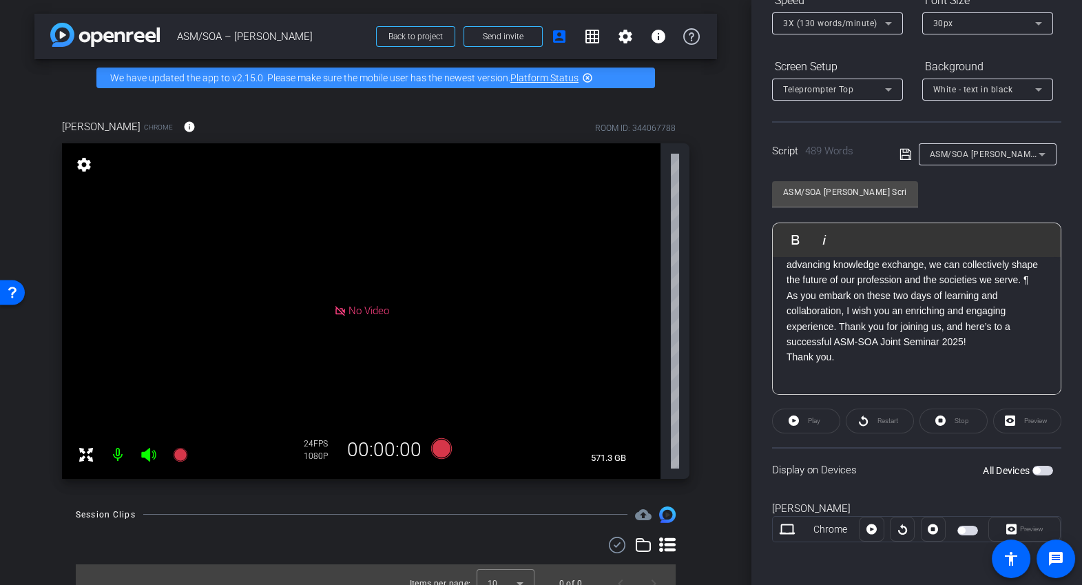
click at [1033, 468] on span "button" at bounding box center [1036, 470] width 7 height 7
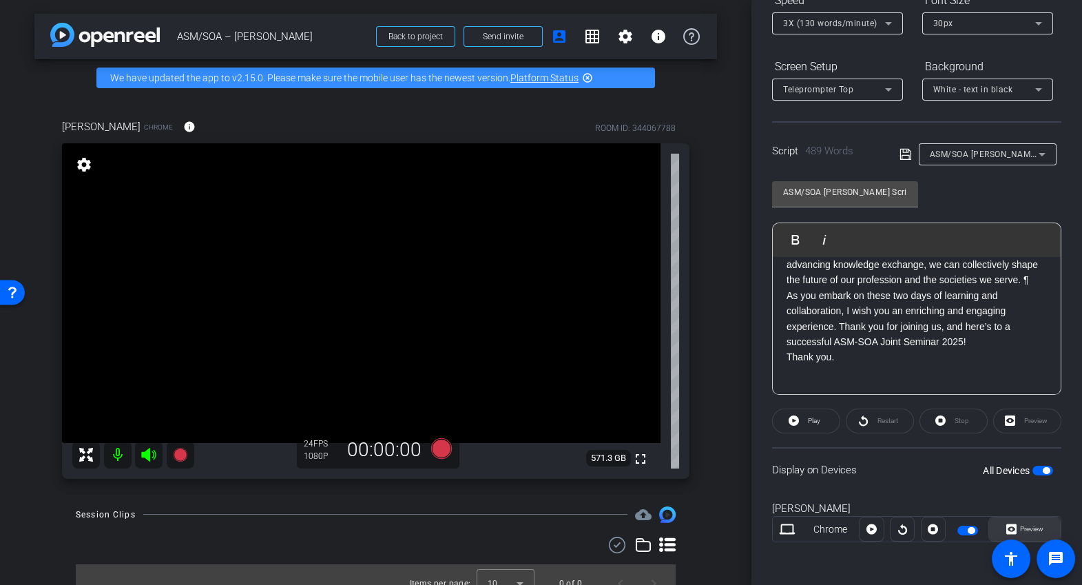
click at [1023, 522] on span "Preview" at bounding box center [1029, 528] width 27 height 19
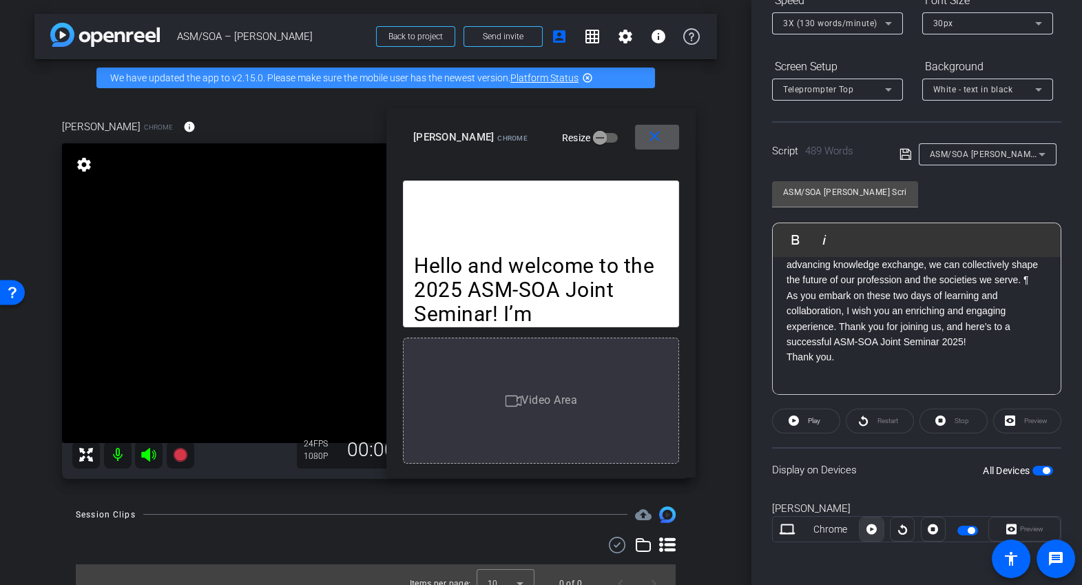
click at [868, 532] on icon at bounding box center [871, 529] width 10 height 10
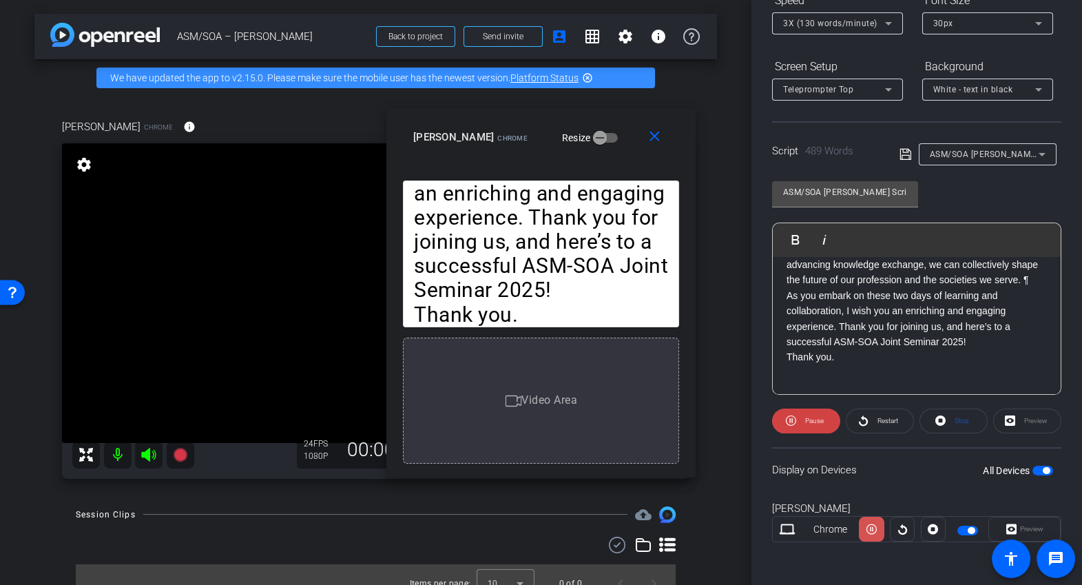
click at [873, 524] on icon at bounding box center [871, 529] width 10 height 10
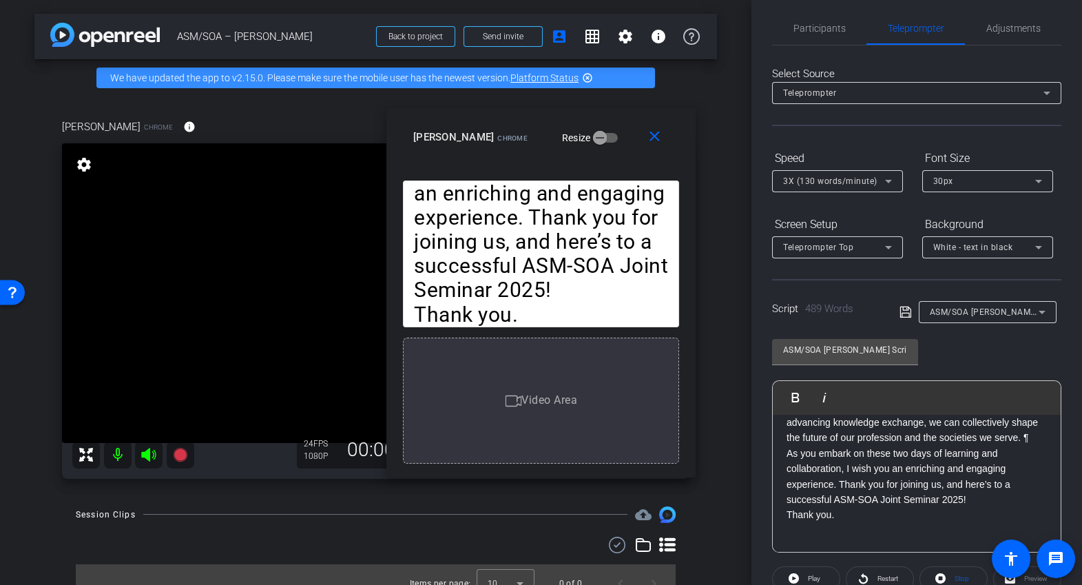
scroll to position [0, 0]
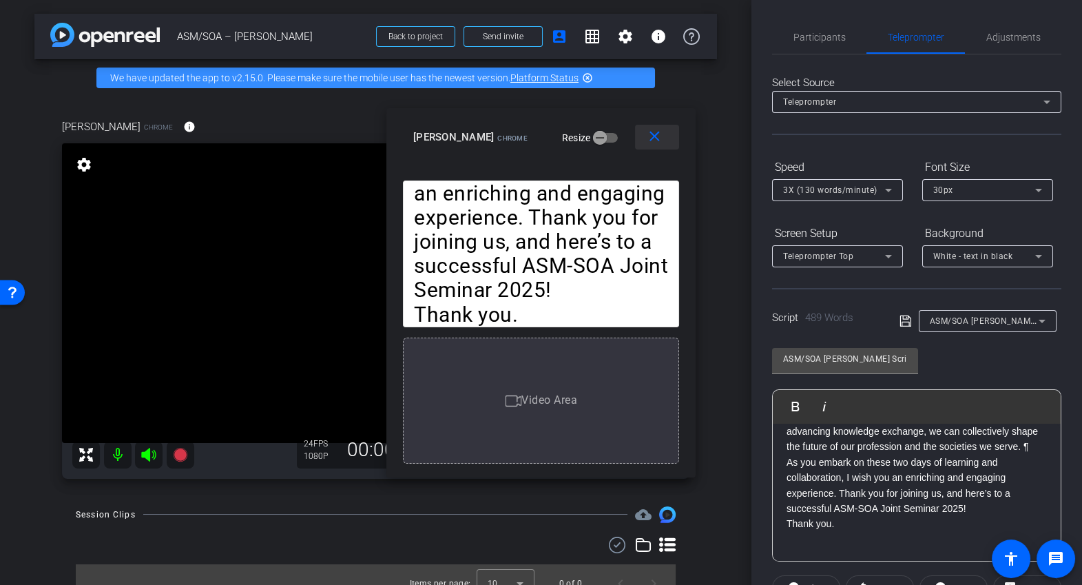
click at [656, 134] on mat-icon "close" at bounding box center [654, 136] width 17 height 17
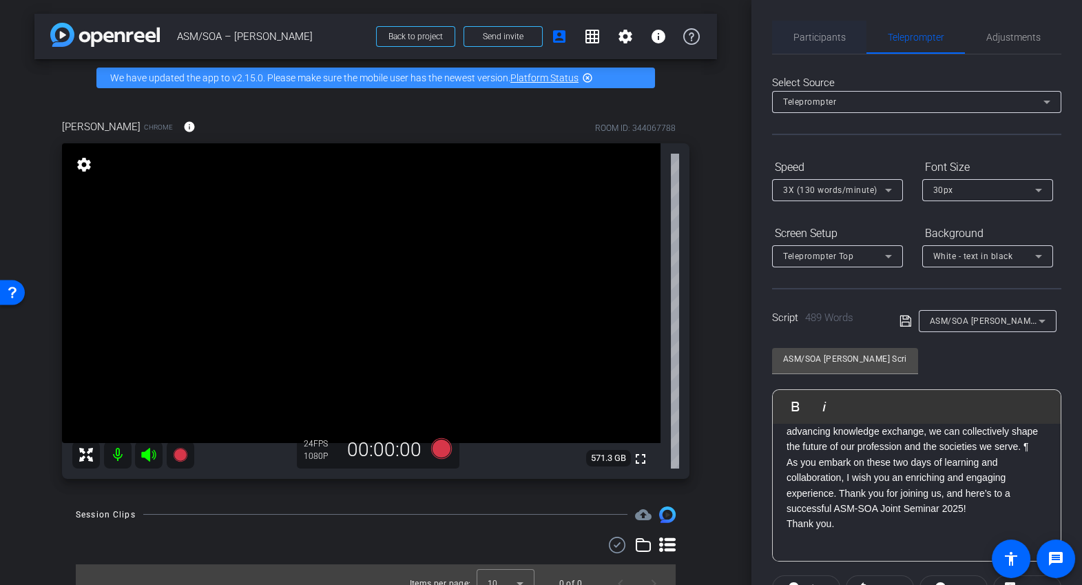
click at [831, 35] on span "Participants" at bounding box center [819, 37] width 52 height 10
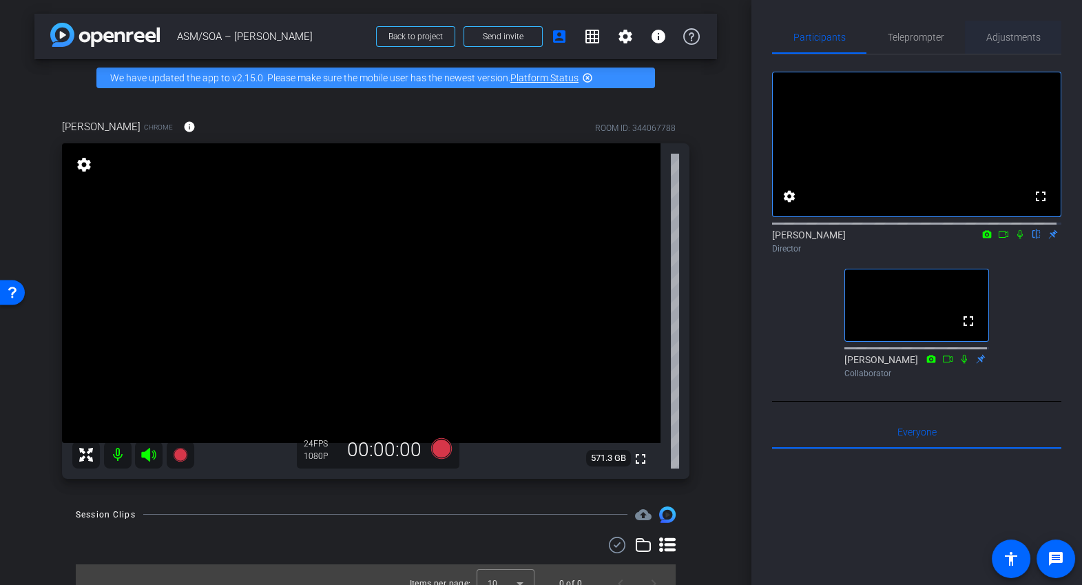
click at [1002, 34] on span "Adjustments" at bounding box center [1013, 37] width 54 height 10
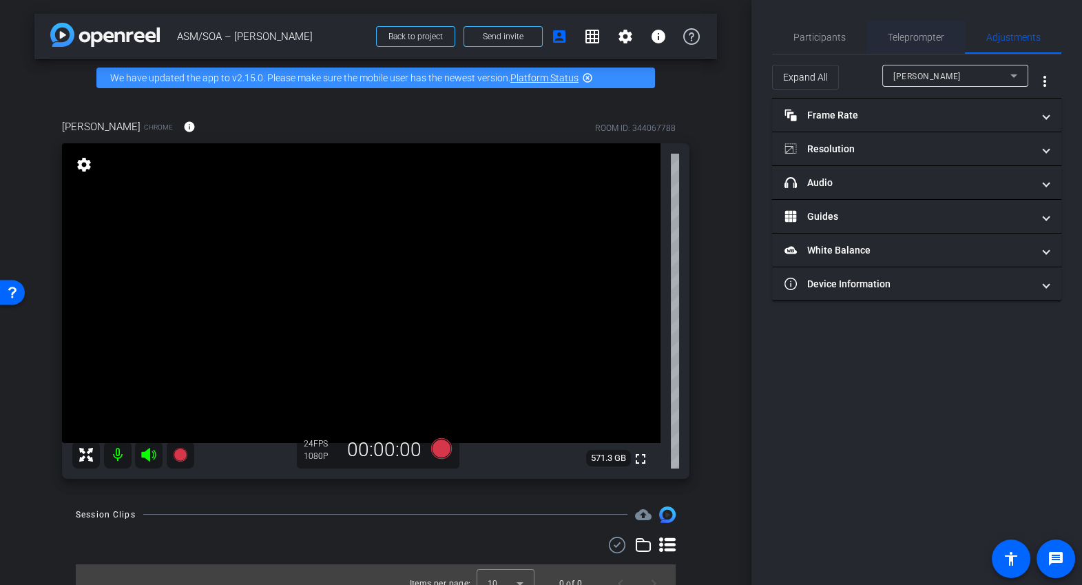
click at [904, 41] on span "Teleprompter" at bounding box center [916, 37] width 56 height 10
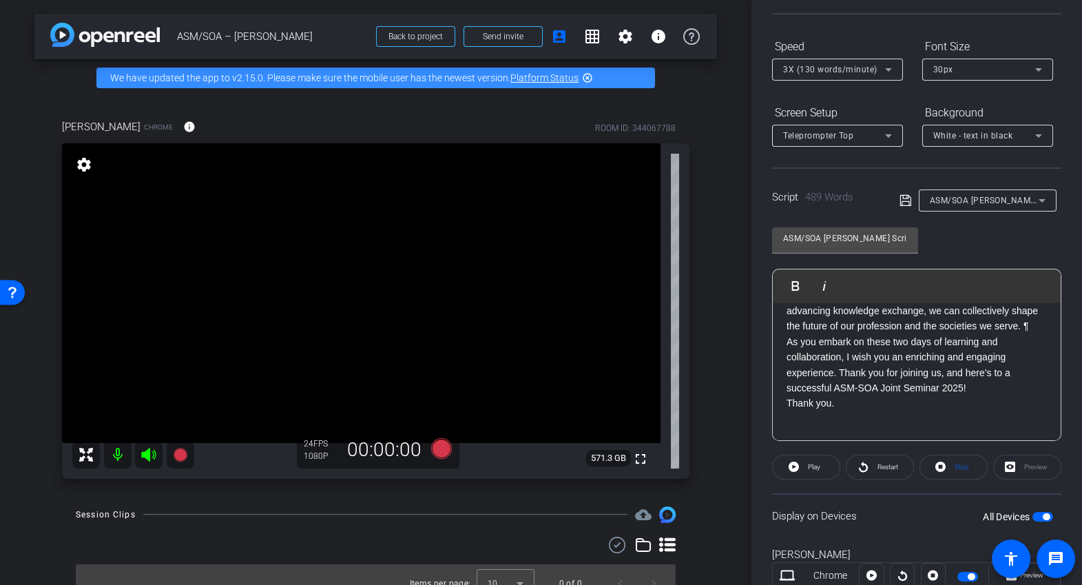
scroll to position [167, 0]
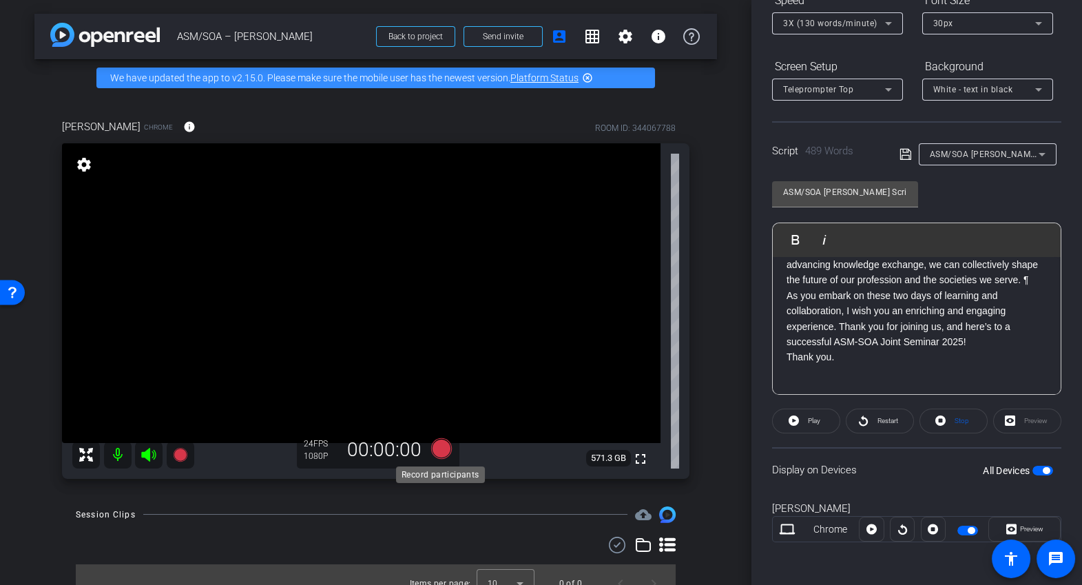
click at [437, 449] on icon at bounding box center [440, 448] width 21 height 21
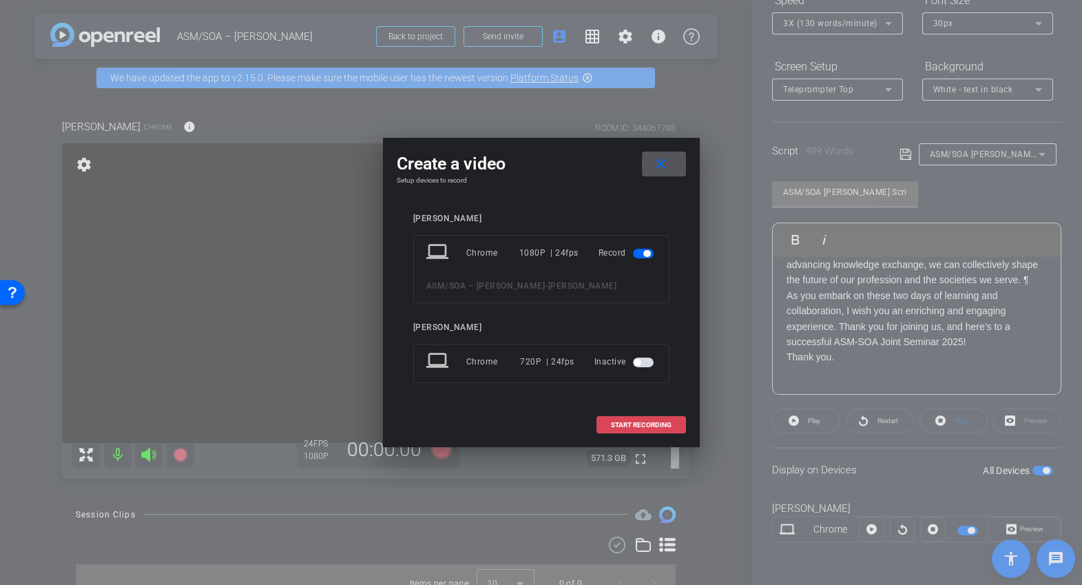
click at [645, 422] on span "START RECORDING" at bounding box center [641, 424] width 61 height 7
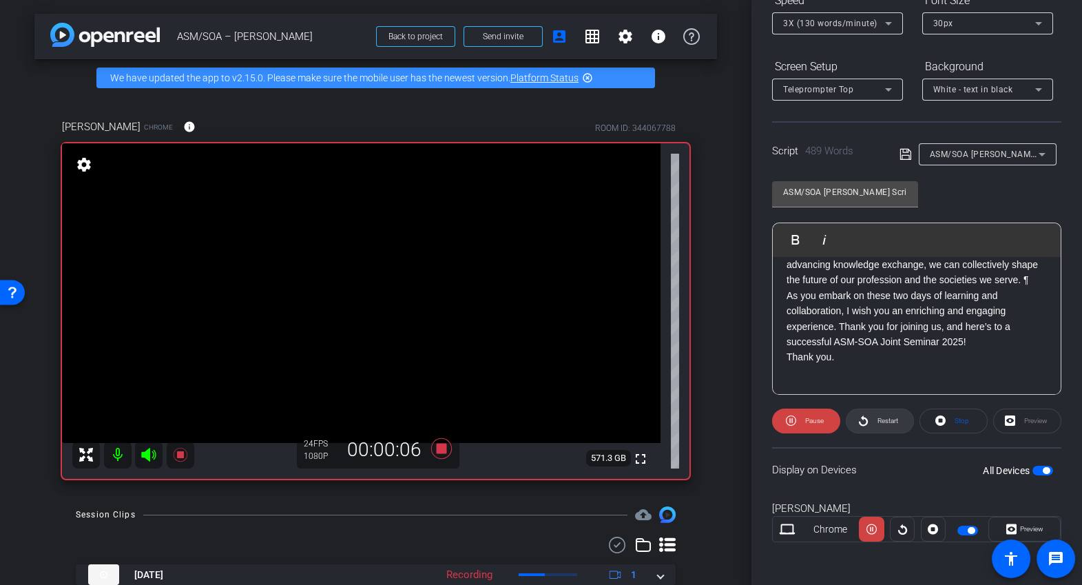
click at [879, 418] on span "Restart" at bounding box center [887, 421] width 21 height 8
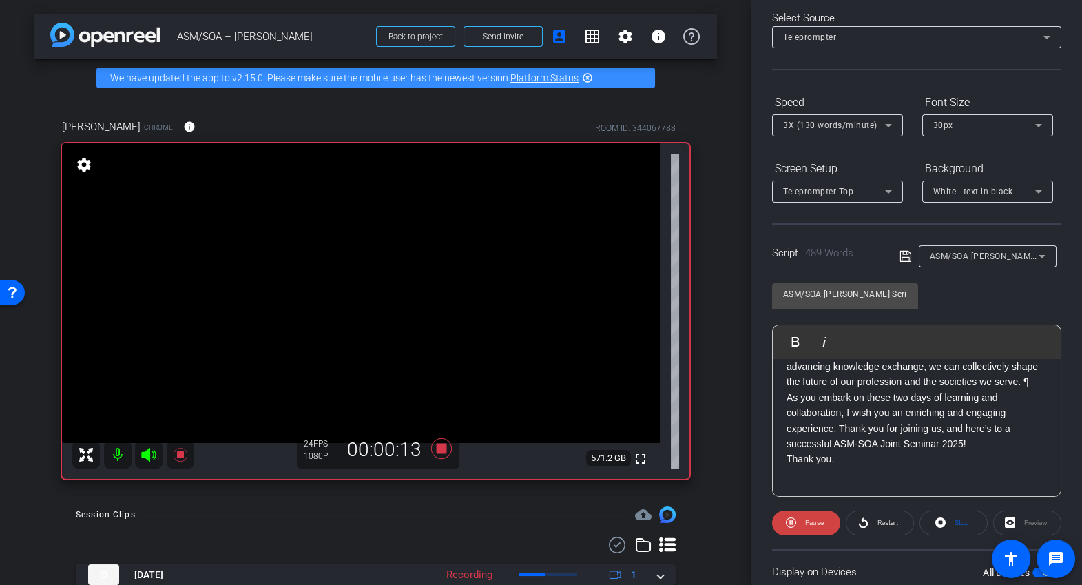
scroll to position [0, 0]
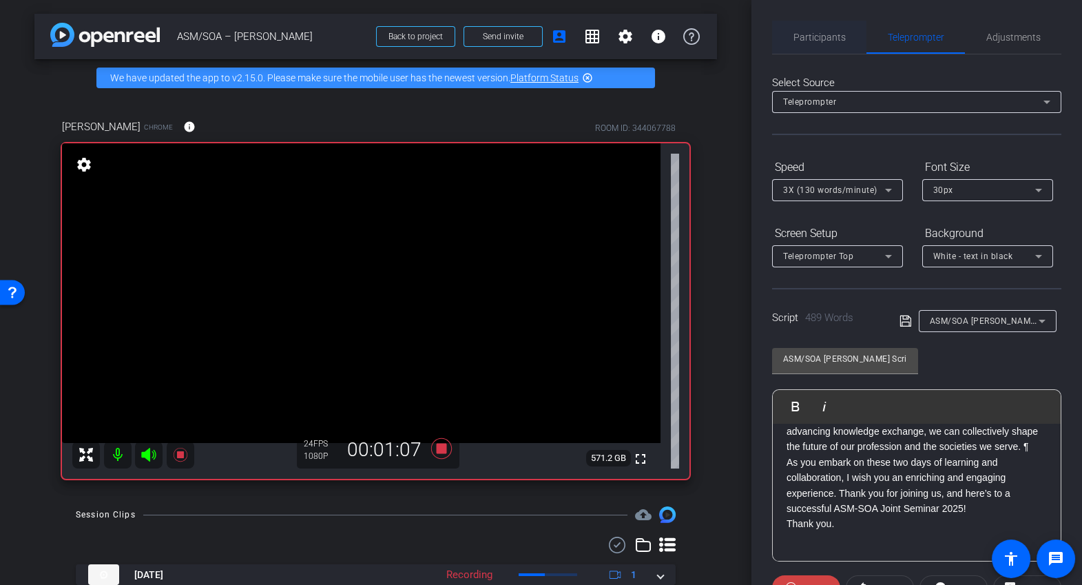
click at [825, 43] on span "Participants" at bounding box center [819, 37] width 52 height 33
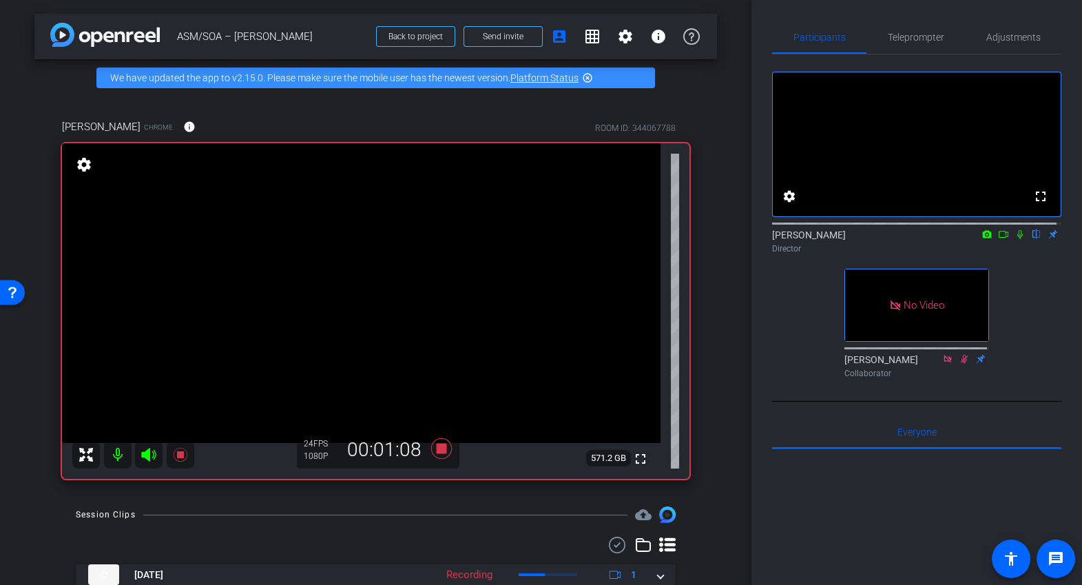
click at [997, 240] on mat-icon at bounding box center [1003, 234] width 17 height 12
click at [1028, 240] on mat-icon at bounding box center [1036, 234] width 17 height 12
click at [919, 37] on span "Teleprompter" at bounding box center [916, 37] width 56 height 10
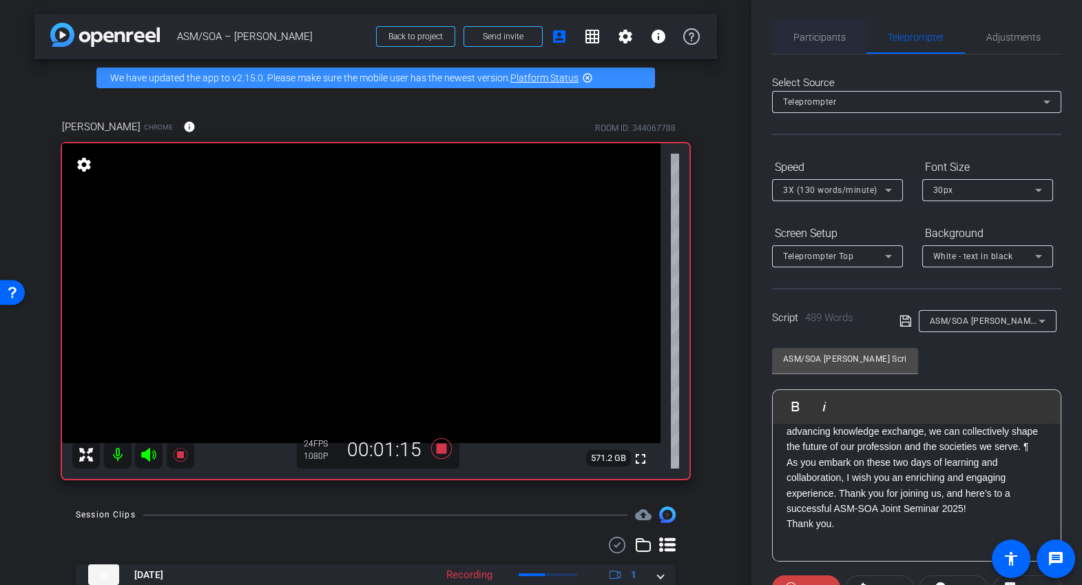
click at [821, 41] on span "Participants" at bounding box center [819, 37] width 52 height 10
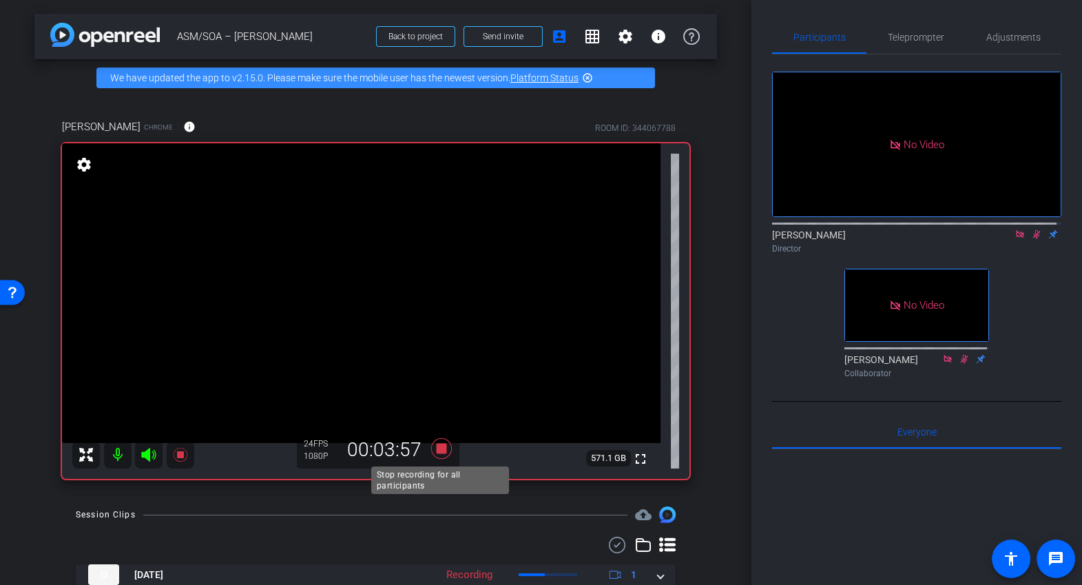
click at [445, 447] on icon at bounding box center [441, 448] width 33 height 25
click at [1034, 230] on icon at bounding box center [1037, 234] width 8 height 9
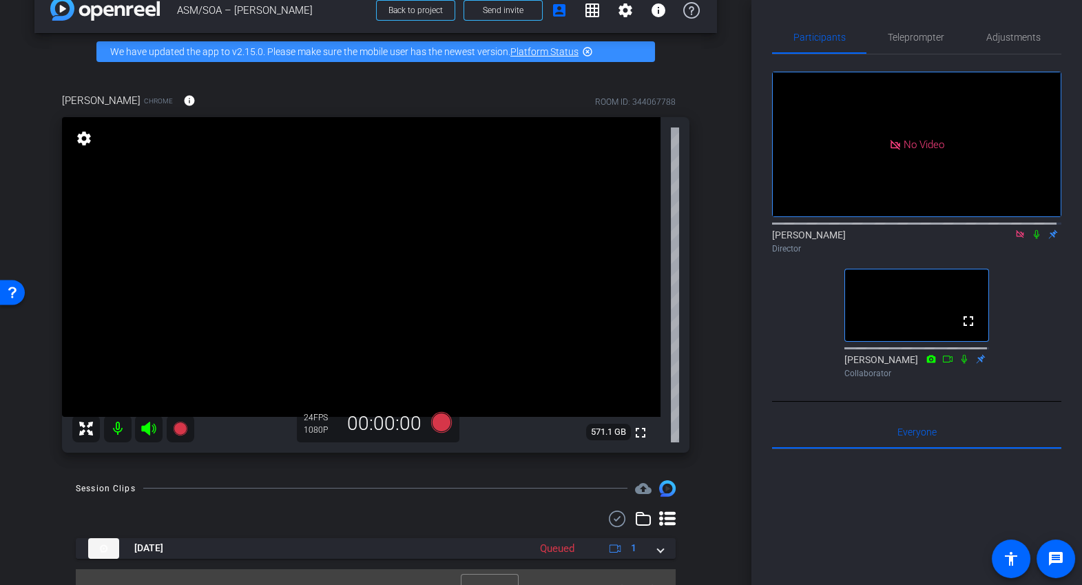
scroll to position [17, 0]
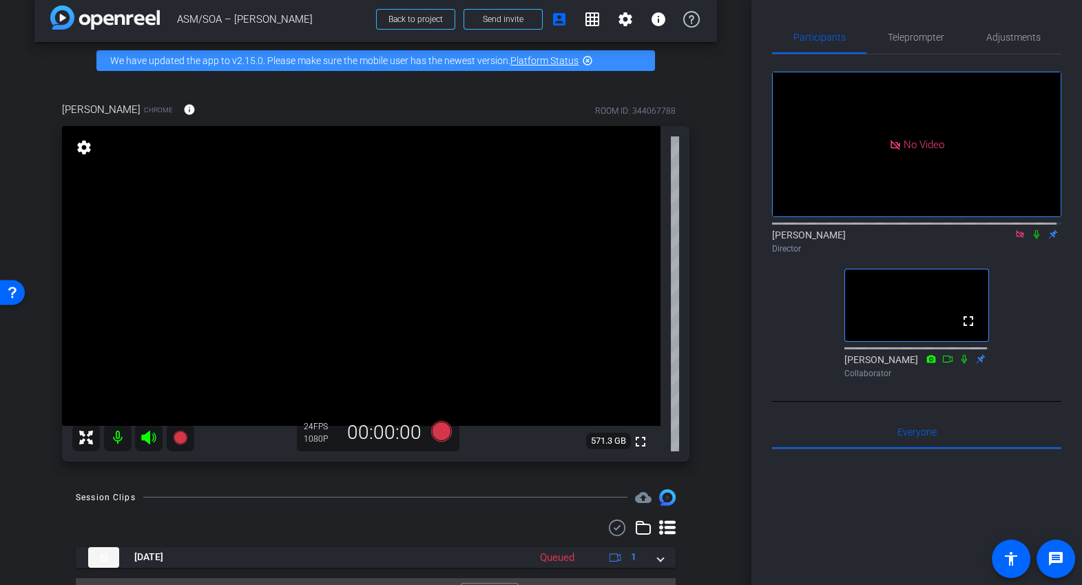
click at [1017, 233] on icon at bounding box center [1020, 234] width 8 height 8
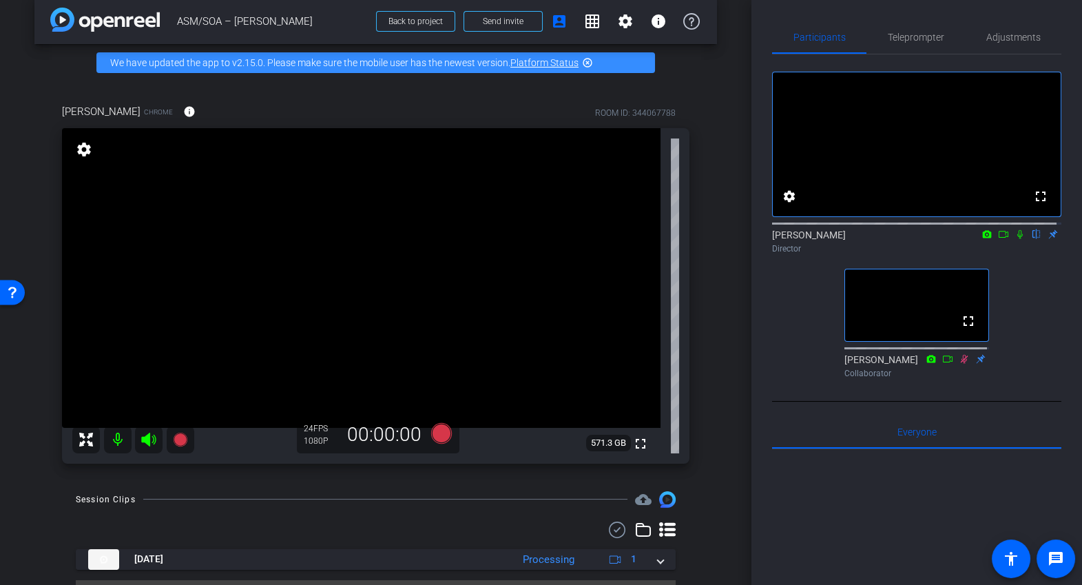
scroll to position [19, 0]
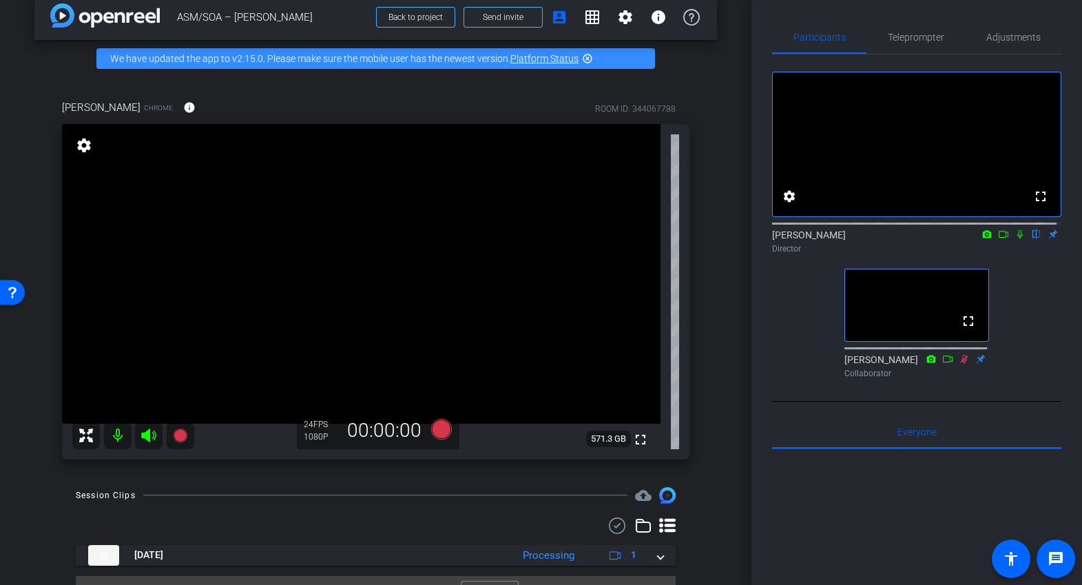
click at [1017, 239] on icon at bounding box center [1020, 234] width 6 height 9
click at [1001, 239] on icon at bounding box center [1003, 234] width 11 height 10
click at [1031, 239] on icon at bounding box center [1036, 234] width 11 height 10
click at [917, 42] on span "Teleprompter" at bounding box center [916, 37] width 56 height 10
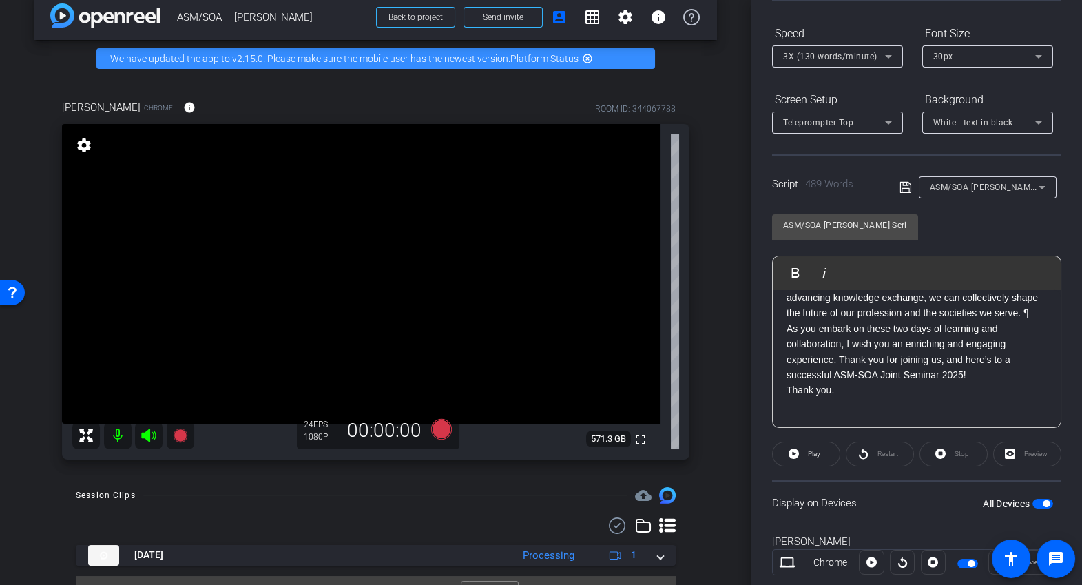
scroll to position [150, 0]
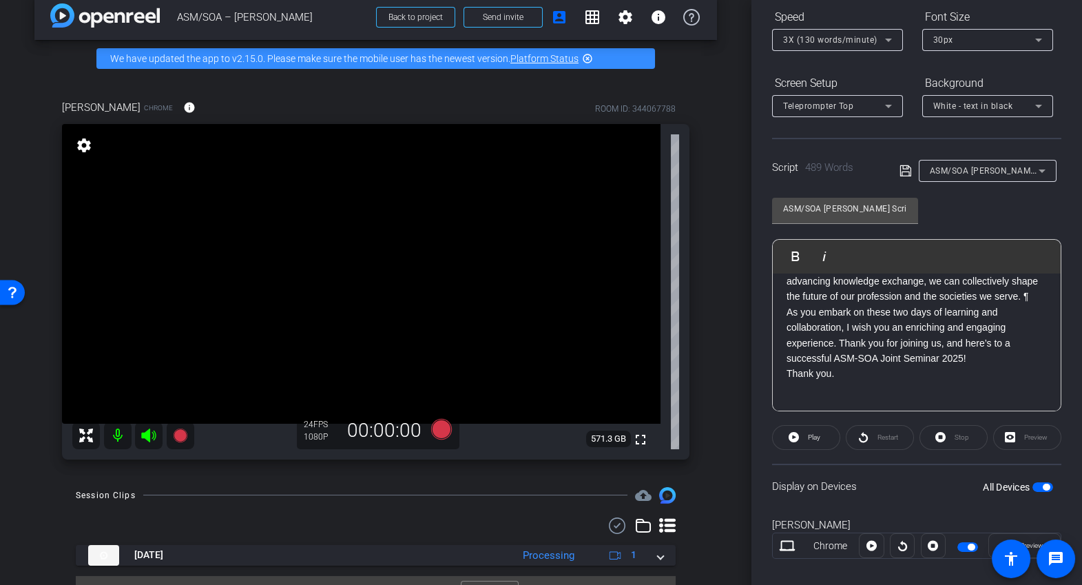
click at [870, 442] on div "Restart" at bounding box center [880, 437] width 68 height 25
click at [860, 436] on div "Restart" at bounding box center [880, 437] width 68 height 25
click at [885, 437] on div "Restart" at bounding box center [880, 437] width 68 height 25
click at [440, 432] on icon at bounding box center [440, 429] width 21 height 21
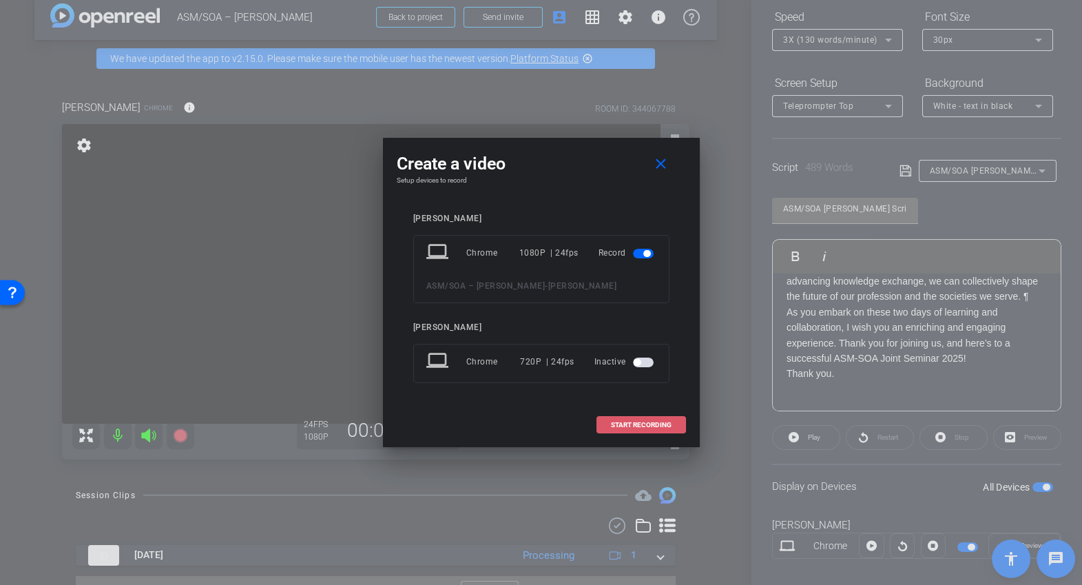
click at [650, 426] on span "START RECORDING" at bounding box center [641, 424] width 61 height 7
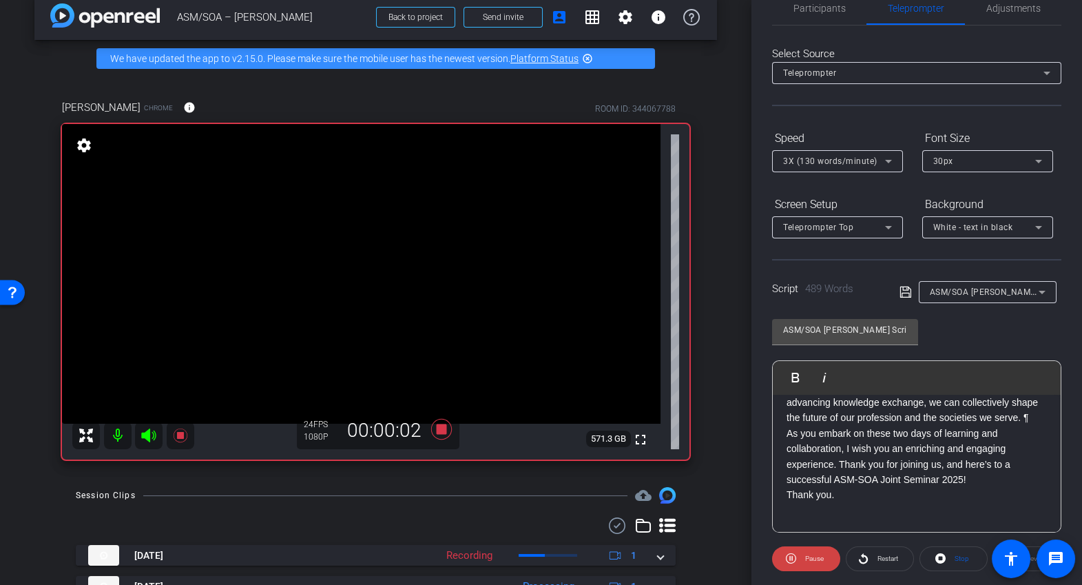
scroll to position [0, 0]
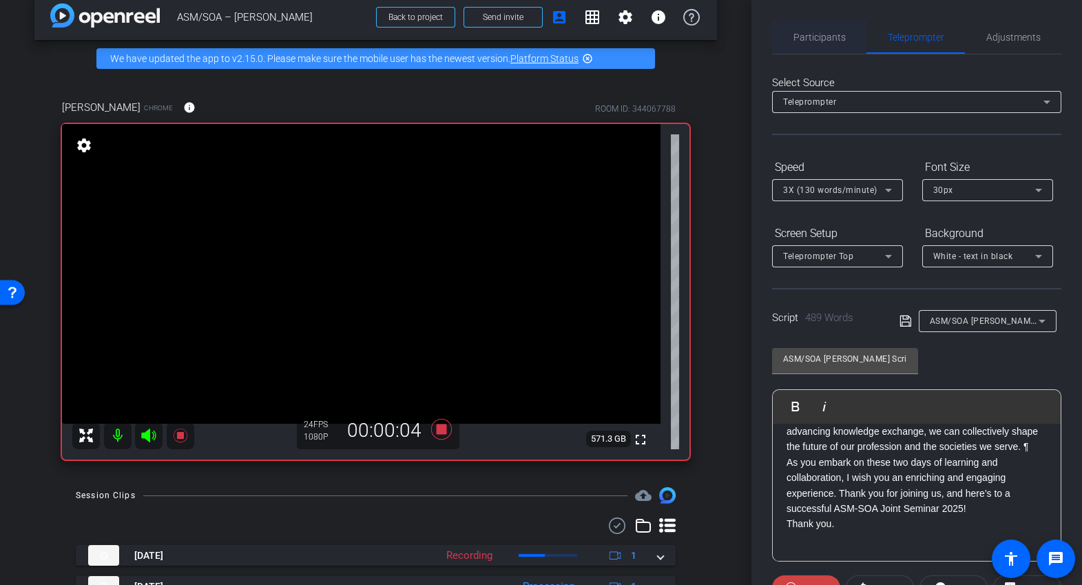
click at [820, 37] on span "Participants" at bounding box center [819, 37] width 52 height 10
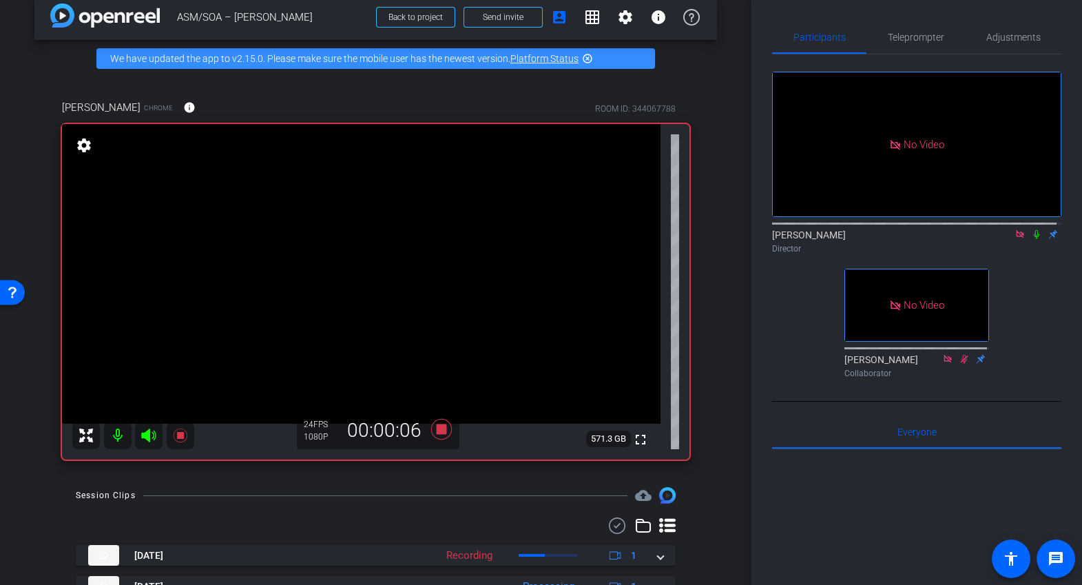
click at [1032, 229] on icon at bounding box center [1036, 234] width 11 height 10
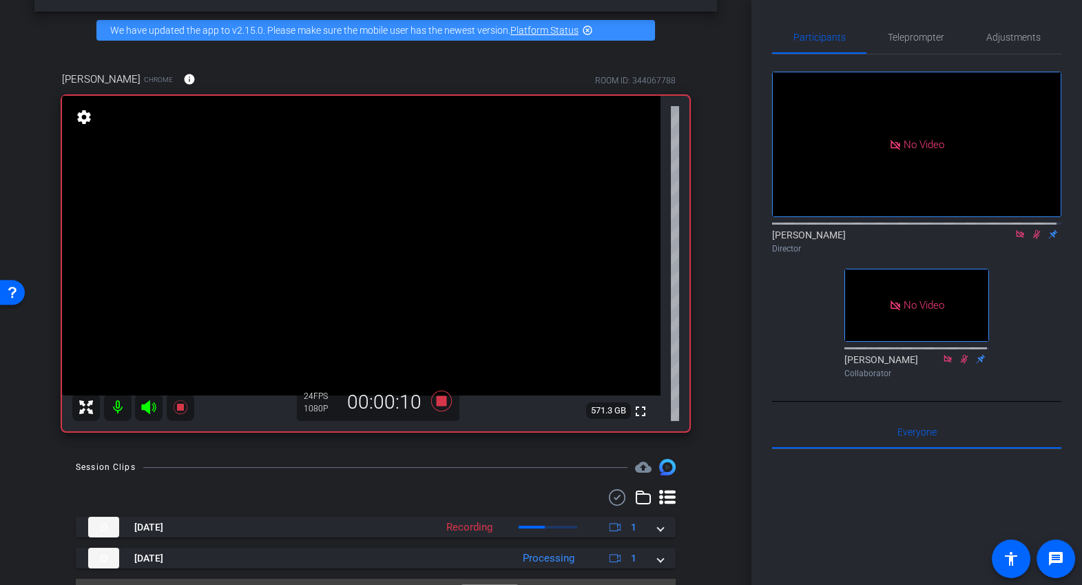
scroll to position [79, 0]
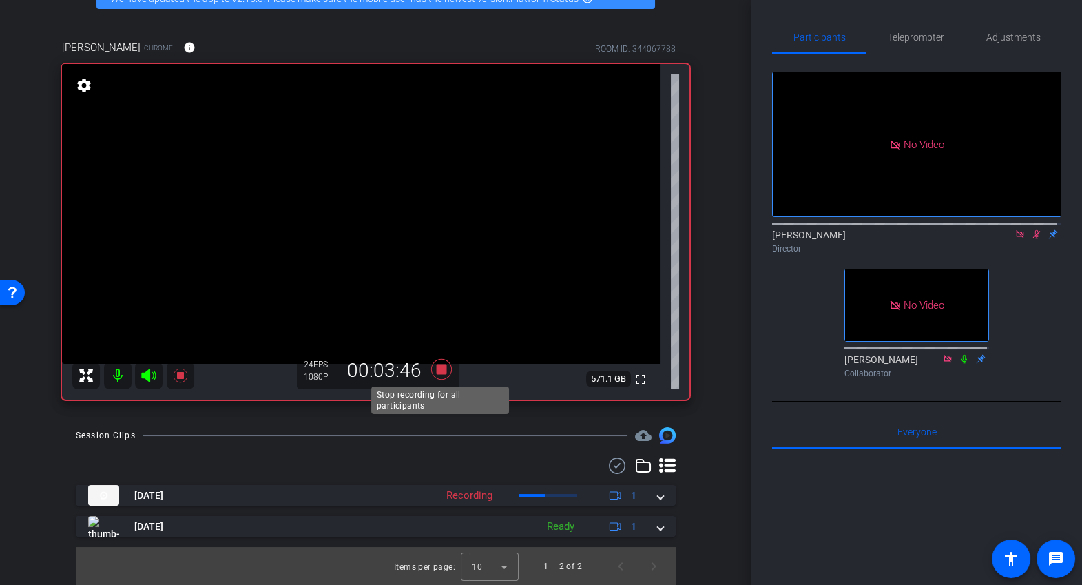
click at [437, 368] on icon at bounding box center [440, 369] width 21 height 21
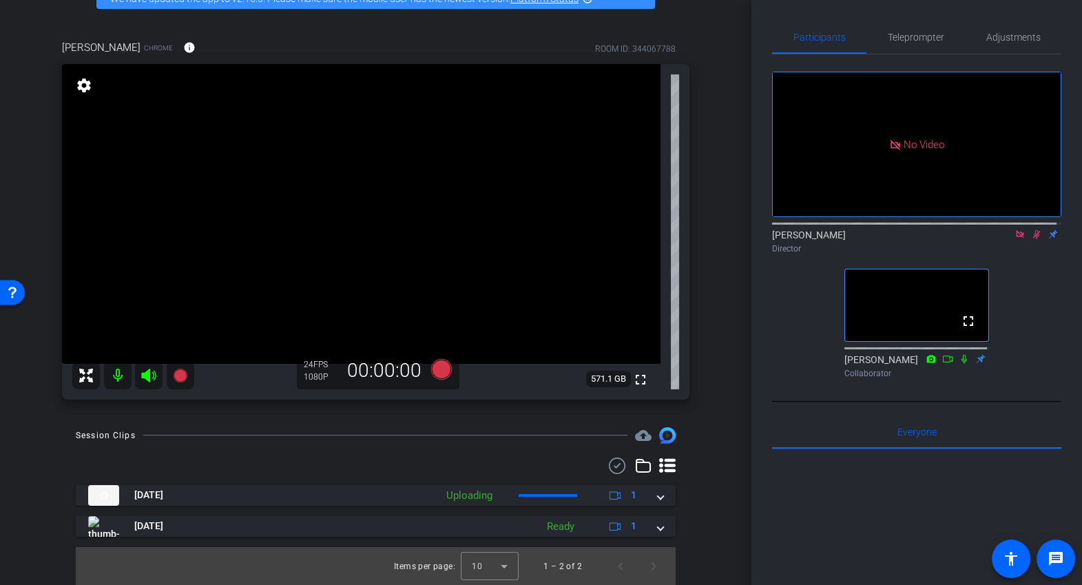
click at [1036, 231] on icon at bounding box center [1036, 234] width 11 height 10
click at [1016, 231] on icon at bounding box center [1019, 234] width 11 height 10
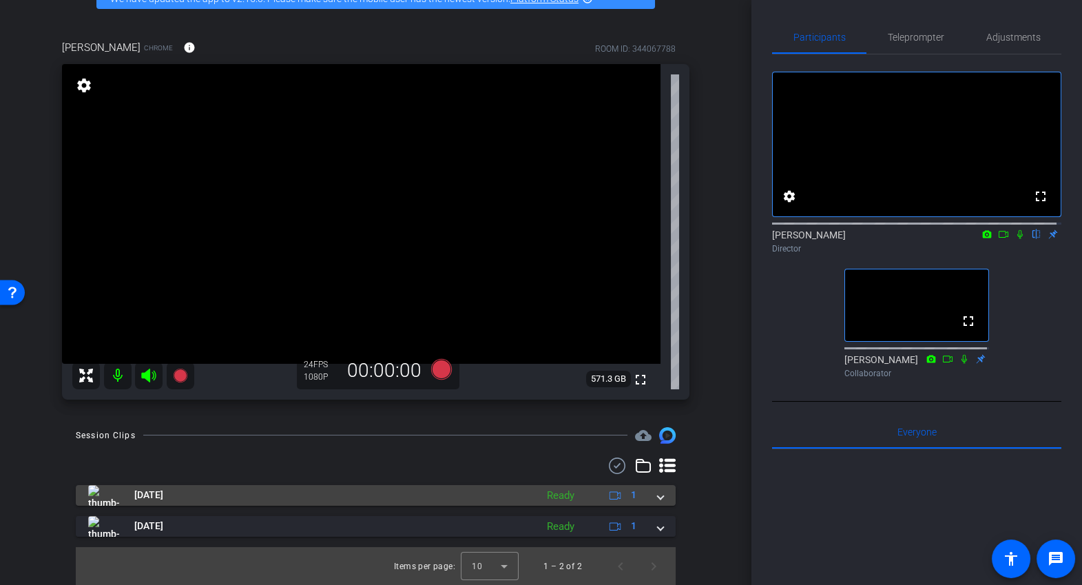
click at [661, 497] on mat-expansion-panel-header "Sep 10, 2025 Ready 1" at bounding box center [376, 495] width 600 height 21
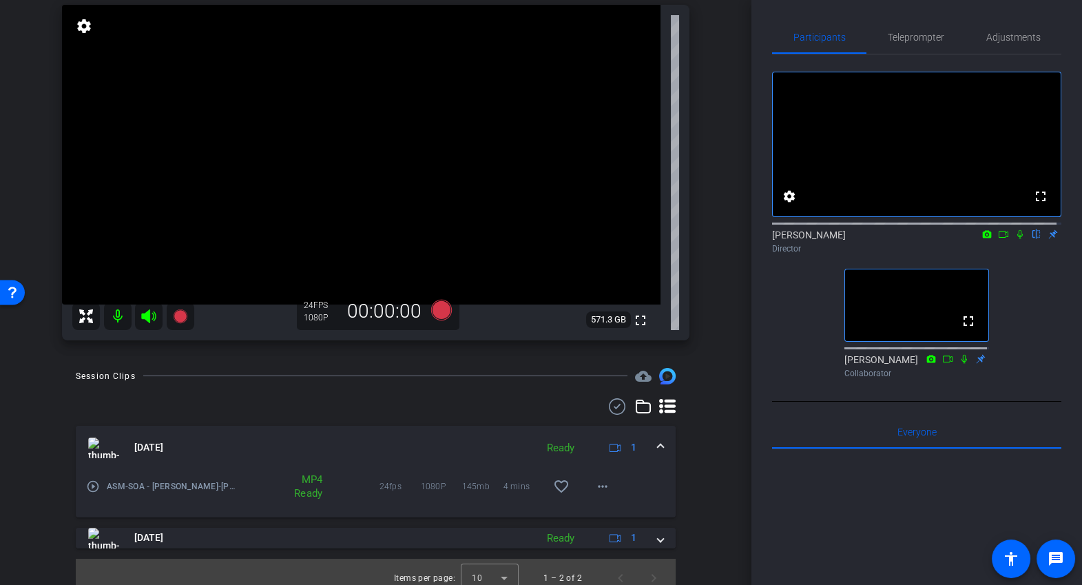
scroll to position [151, 0]
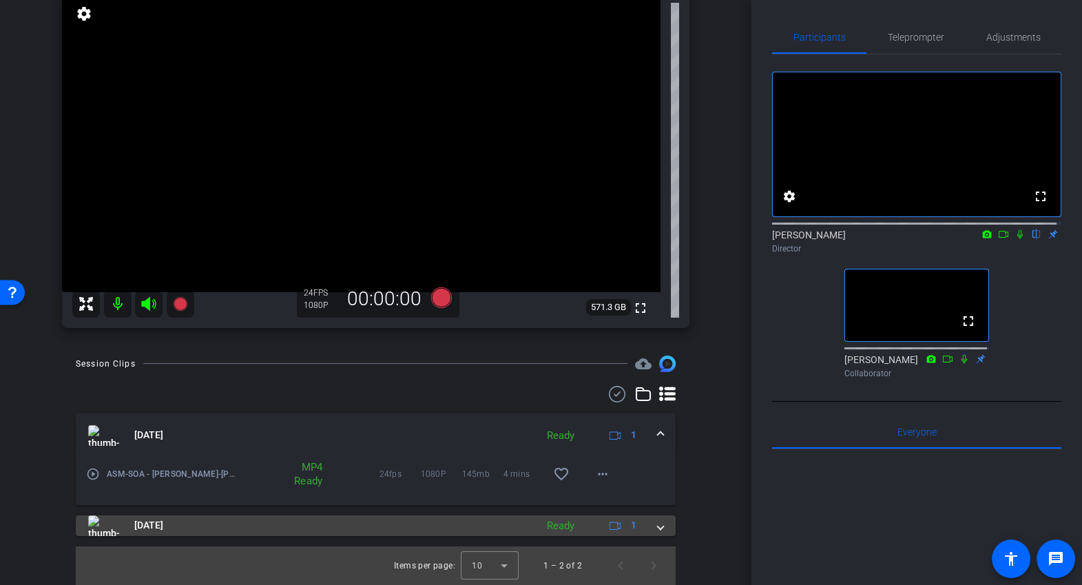
click at [658, 529] on span at bounding box center [661, 525] width 6 height 14
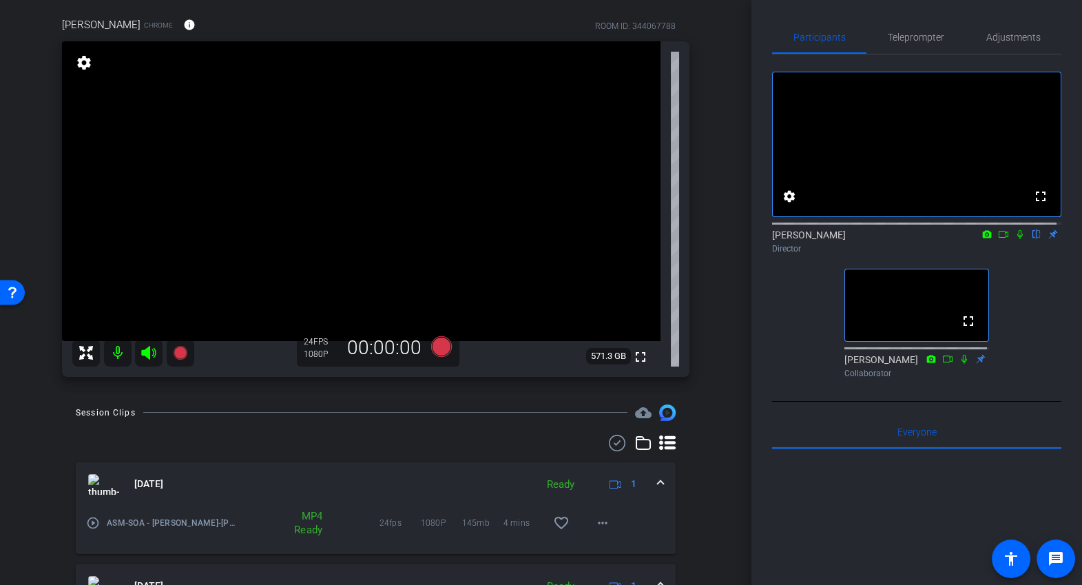
scroll to position [103, 0]
click at [727, 359] on div "arrow_back ASM/SOA – Amanda Hug Back to project Send invite account_box grid_on…" at bounding box center [375, 189] width 751 height 585
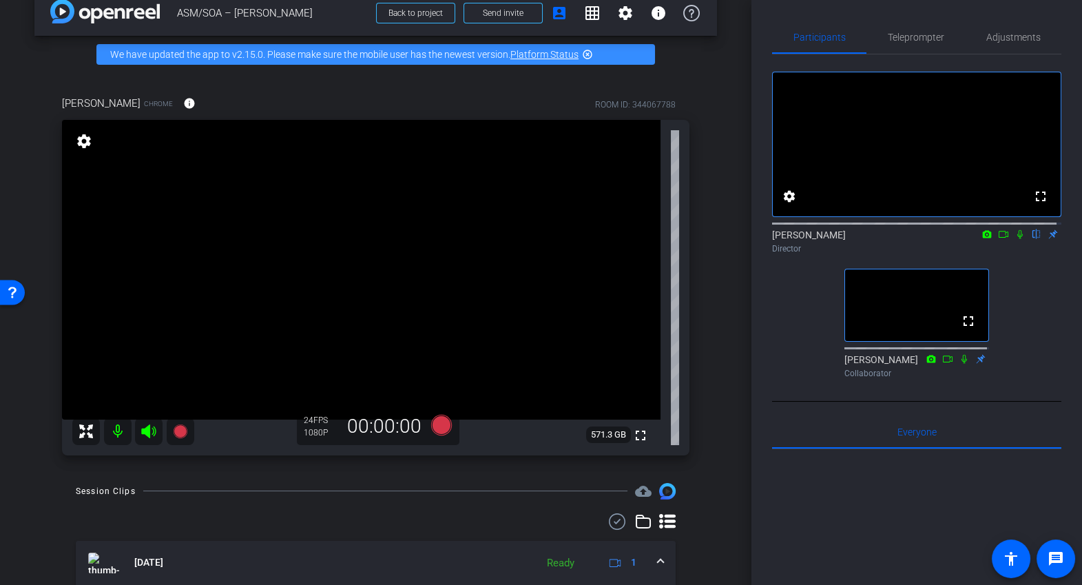
scroll to position [0, 0]
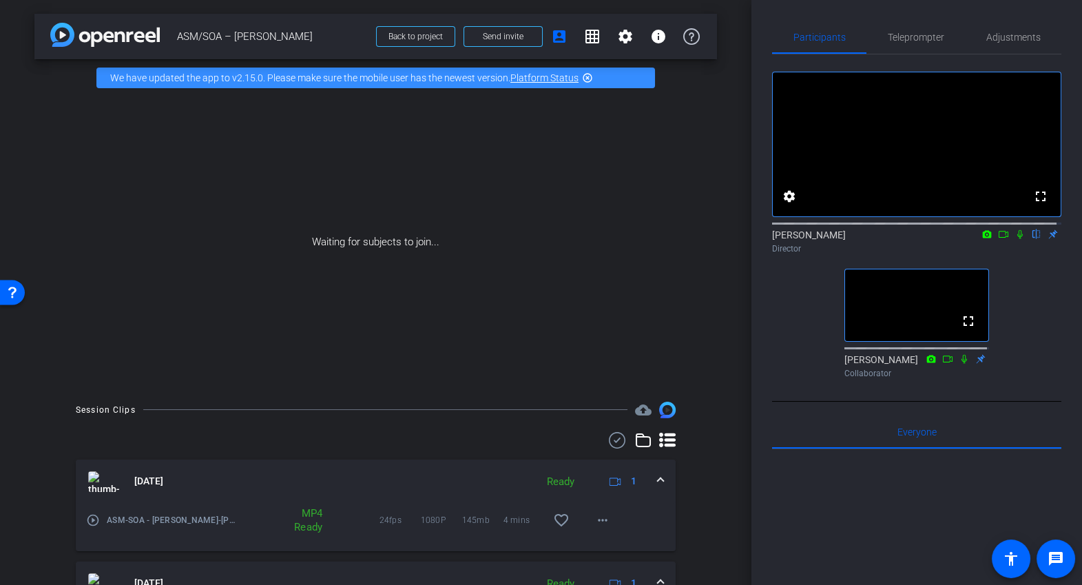
click at [791, 401] on div "fullscreen settings Joseph Young flip Director fullscreen Tzveta Arbuckle Colla…" at bounding box center [916, 227] width 289 height 347
click at [724, 330] on div "arrow_back ASM/SOA – Amanda Hug Back to project Send invite account_box grid_on…" at bounding box center [375, 292] width 751 height 585
click at [810, 364] on div "fullscreen settings Joseph Young flip Director fullscreen Tzveta Arbuckle Colla…" at bounding box center [916, 218] width 289 height 329
click at [705, 452] on div "Session Clips cloud_upload Sep 10, 2025 Ready 1 play_circle_outline ASM-SOA - A…" at bounding box center [375, 551] width 682 height 300
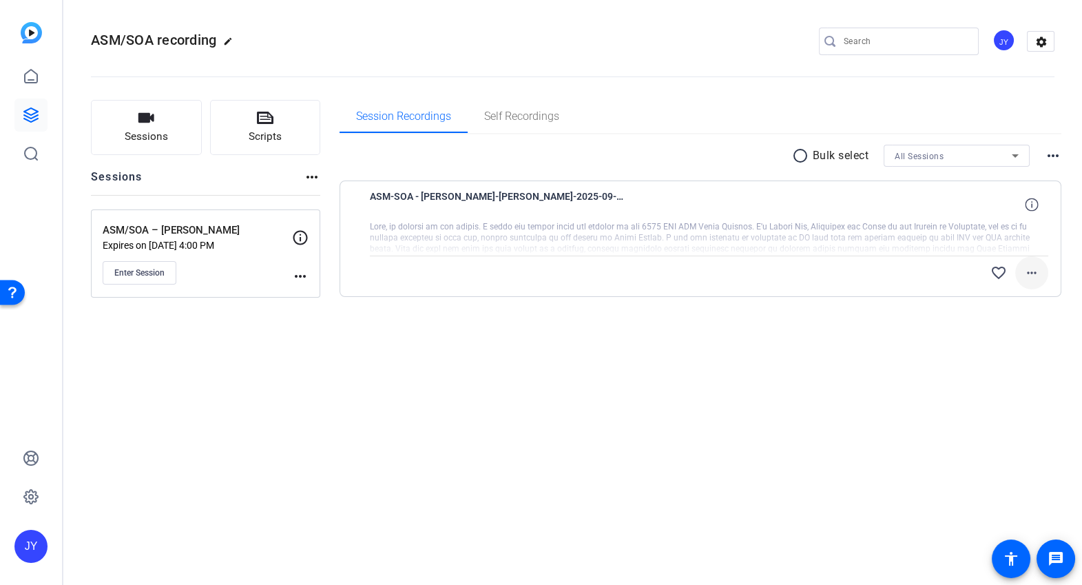
click at [1034, 270] on mat-icon "more_horiz" at bounding box center [1031, 272] width 17 height 17
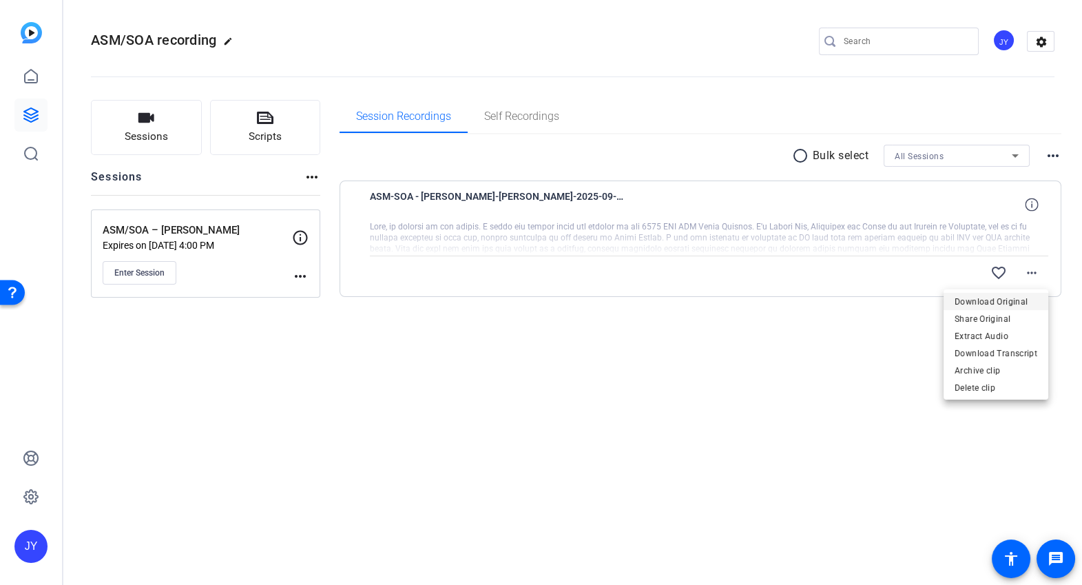
click at [1004, 304] on span "Download Original" at bounding box center [996, 301] width 83 height 17
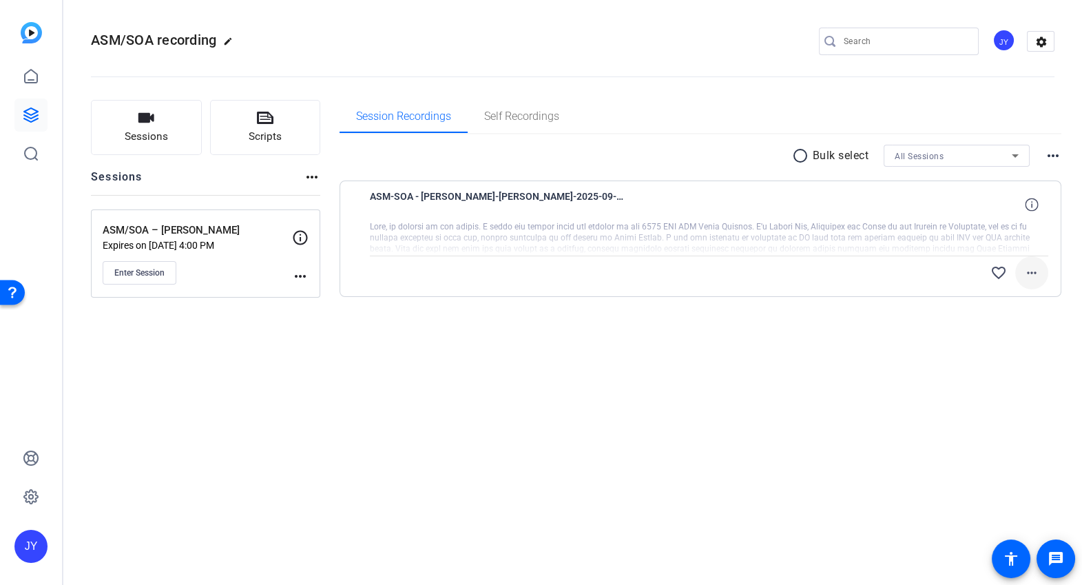
click at [1033, 275] on mat-icon "more_horiz" at bounding box center [1031, 272] width 17 height 17
click at [1036, 273] on mat-icon "more_horiz" at bounding box center [1031, 272] width 17 height 17
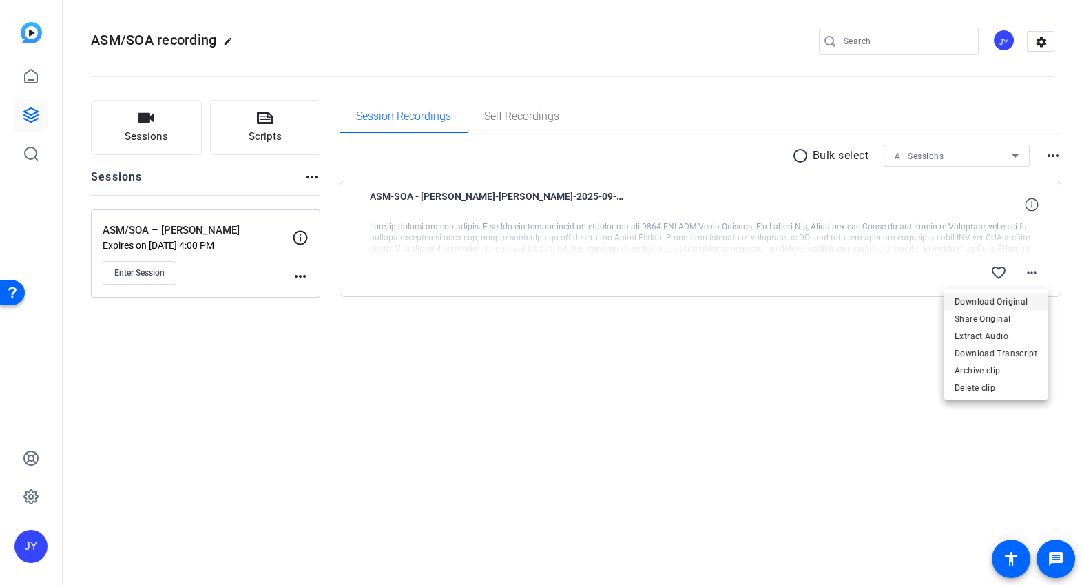
click at [994, 302] on span "Download Original" at bounding box center [996, 301] width 83 height 17
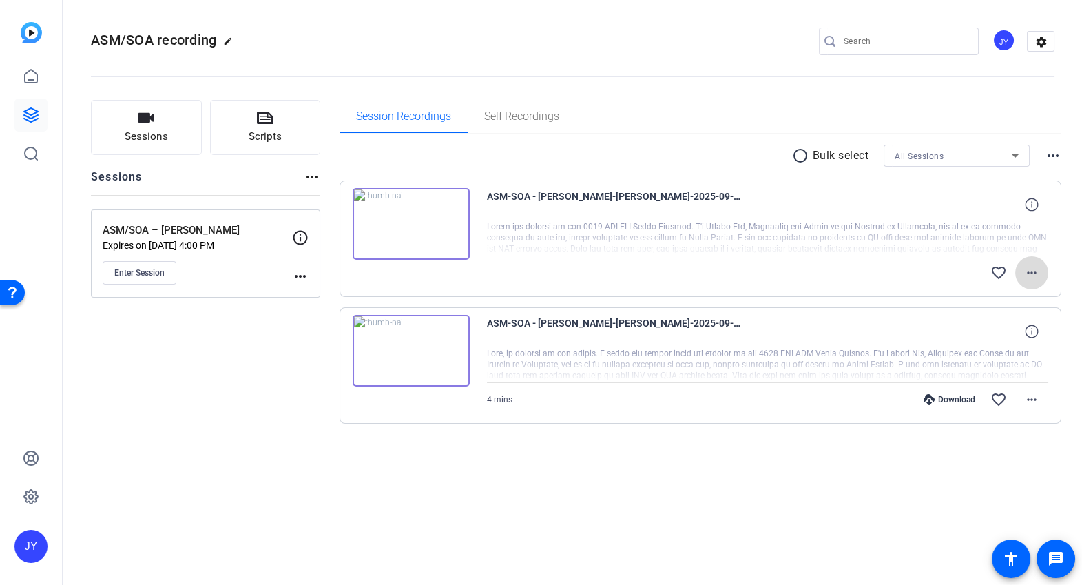
click at [1040, 267] on span at bounding box center [1031, 272] width 33 height 33
click at [992, 300] on span "Download Original" at bounding box center [996, 301] width 83 height 17
click at [1031, 396] on mat-icon "more_horiz" at bounding box center [1031, 399] width 17 height 17
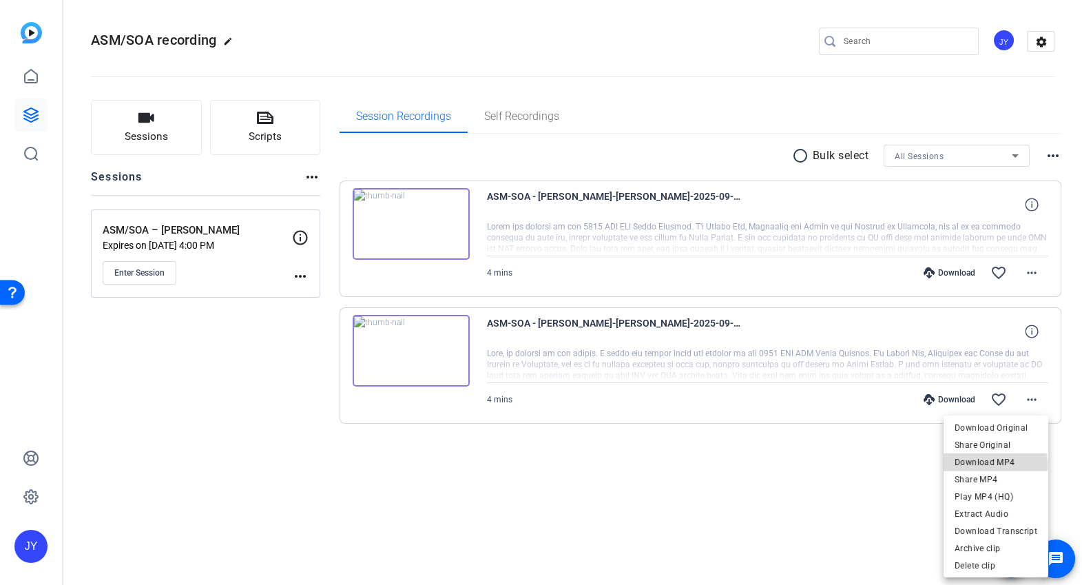
click at [988, 466] on span "Download MP4" at bounding box center [996, 462] width 83 height 17
